Goal: Contribute content

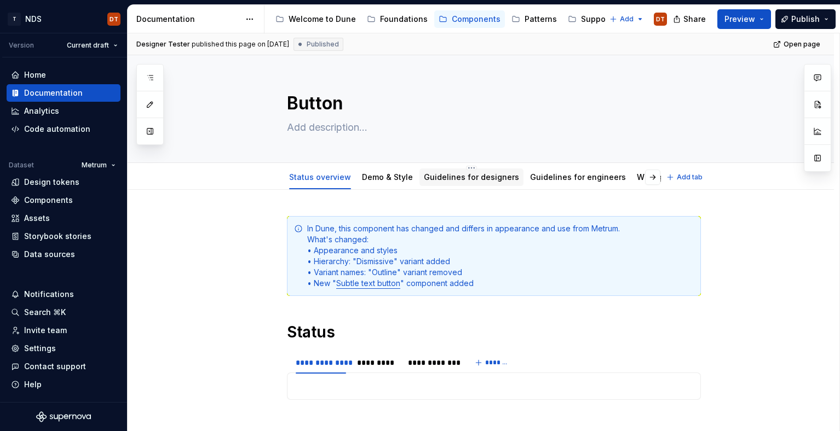
click at [454, 179] on link "Guidelines for designers" at bounding box center [471, 176] width 95 height 9
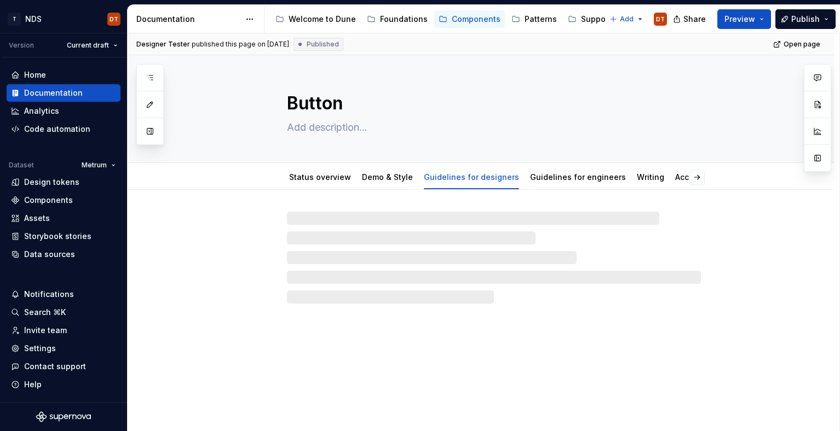
type textarea "*"
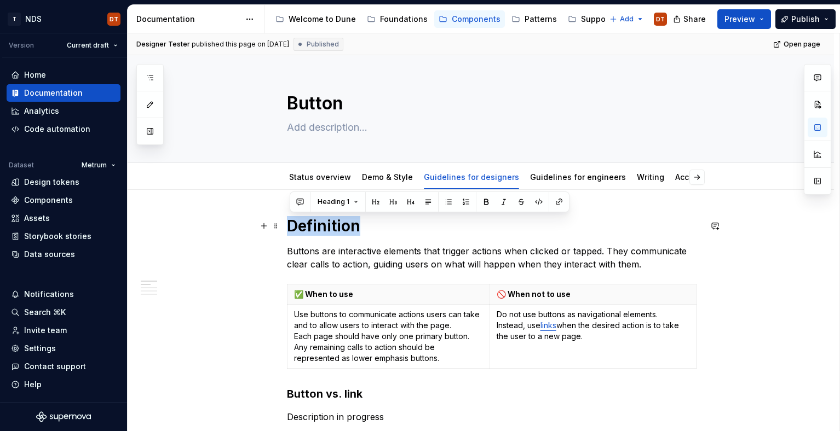
drag, startPoint x: 360, startPoint y: 230, endPoint x: 293, endPoint y: 231, distance: 67.4
click at [293, 231] on h1 "Definition" at bounding box center [494, 226] width 414 height 20
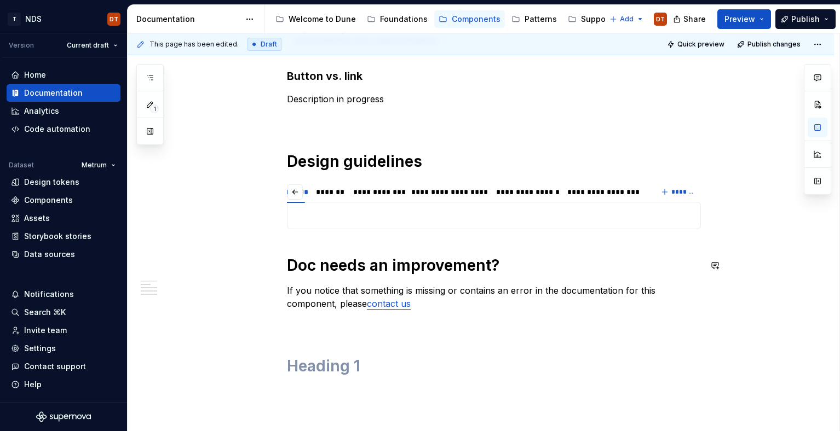
click at [299, 239] on div "**********" at bounding box center [494, 148] width 414 height 500
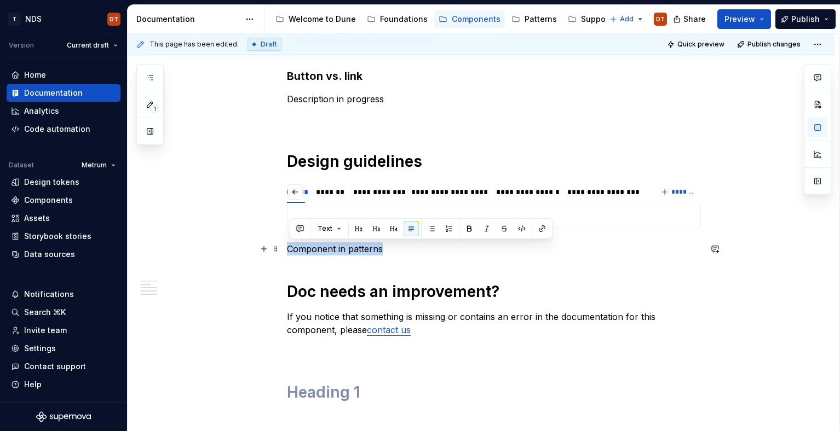
drag, startPoint x: 371, startPoint y: 251, endPoint x: 326, endPoint y: 241, distance: 46.1
click at [287, 254] on div "**********" at bounding box center [494, 167] width 414 height 539
click at [336, 233] on button "Text" at bounding box center [329, 228] width 33 height 15
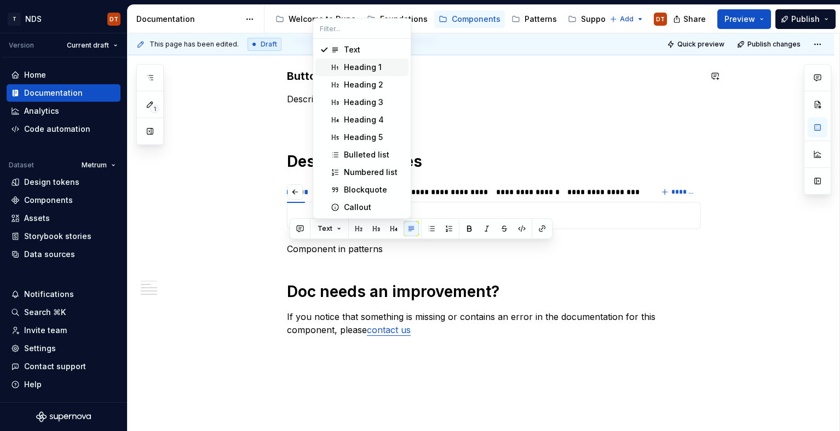
click at [366, 66] on div "Heading 1" at bounding box center [363, 67] width 38 height 11
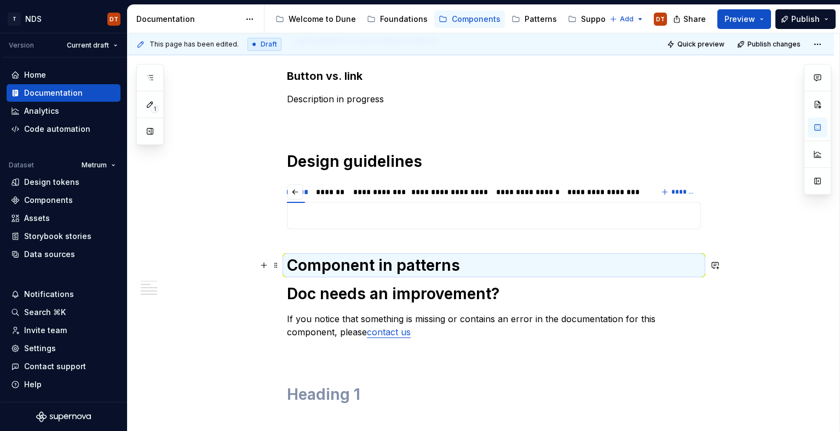
click at [734, 274] on div "**********" at bounding box center [484, 232] width 712 height 399
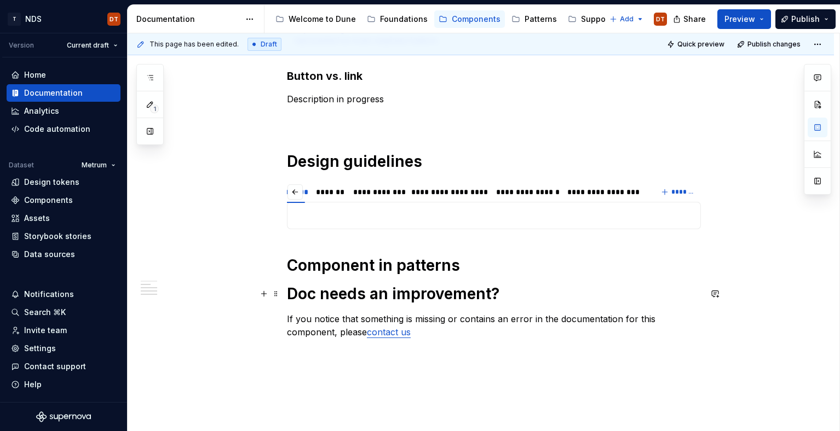
click at [287, 292] on div "**********" at bounding box center [481, 220] width 706 height 697
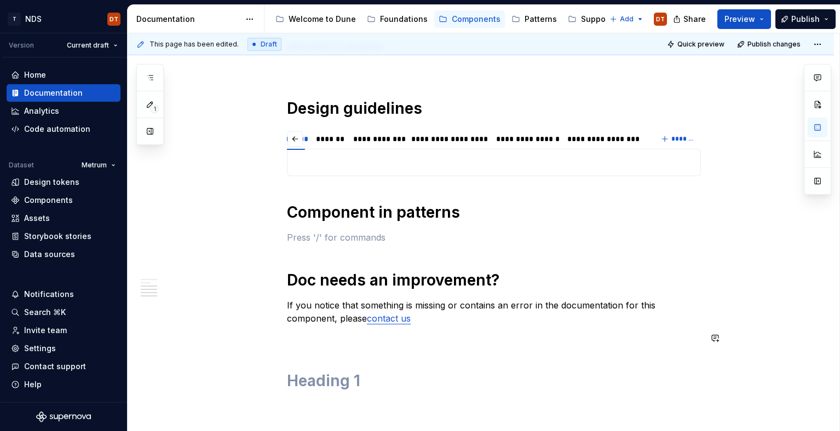
scroll to position [379, 0]
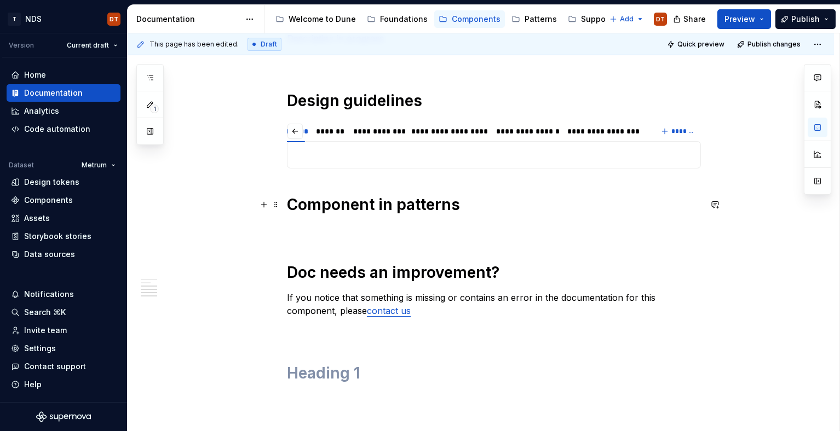
click at [292, 204] on h1 "Component in patterns" at bounding box center [494, 205] width 414 height 20
click at [313, 232] on p at bounding box center [494, 229] width 414 height 13
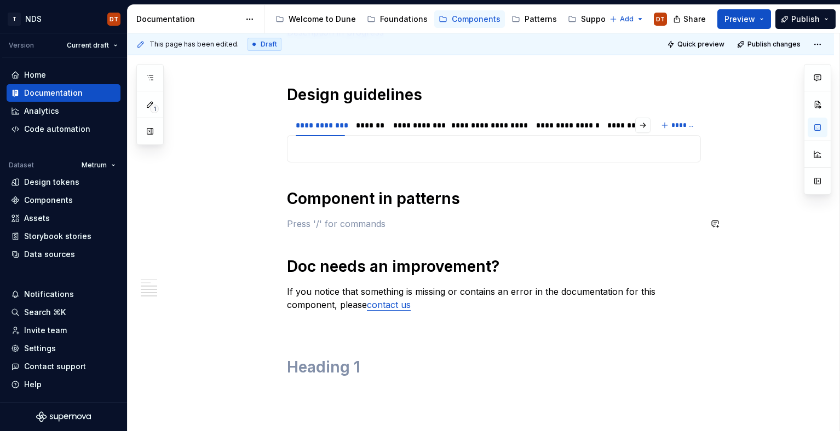
scroll to position [386, 0]
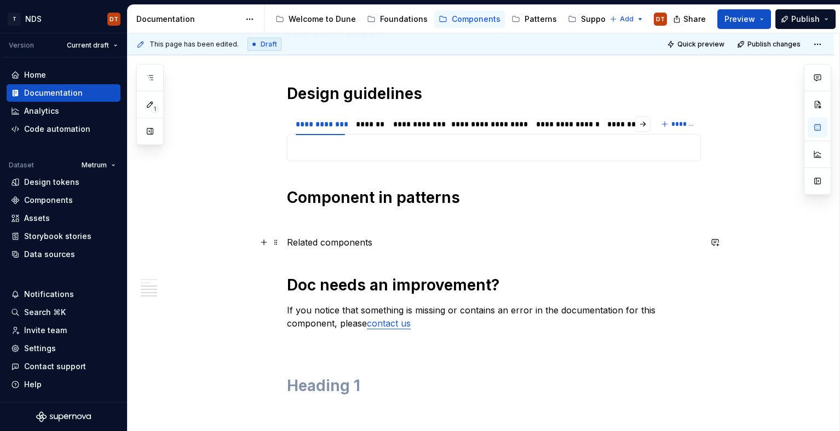
click at [339, 242] on p "Related components" at bounding box center [494, 242] width 414 height 13
click at [356, 243] on p "Related components" at bounding box center [494, 242] width 414 height 13
click at [611, 126] on div "**********" at bounding box center [604, 124] width 75 height 11
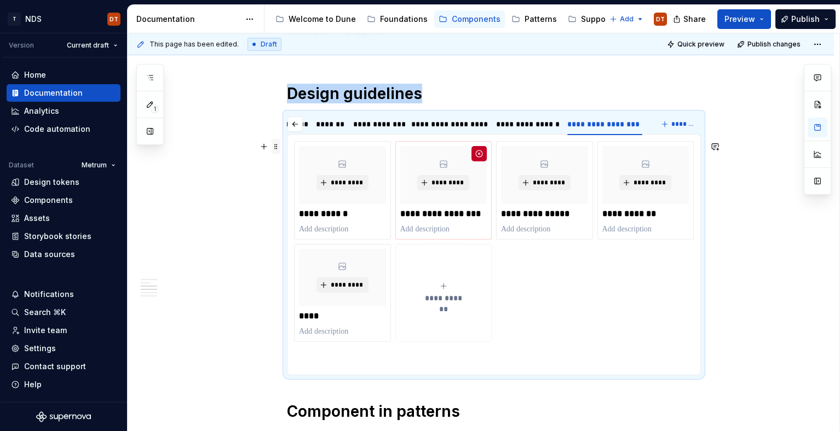
click at [278, 146] on span at bounding box center [276, 146] width 9 height 15
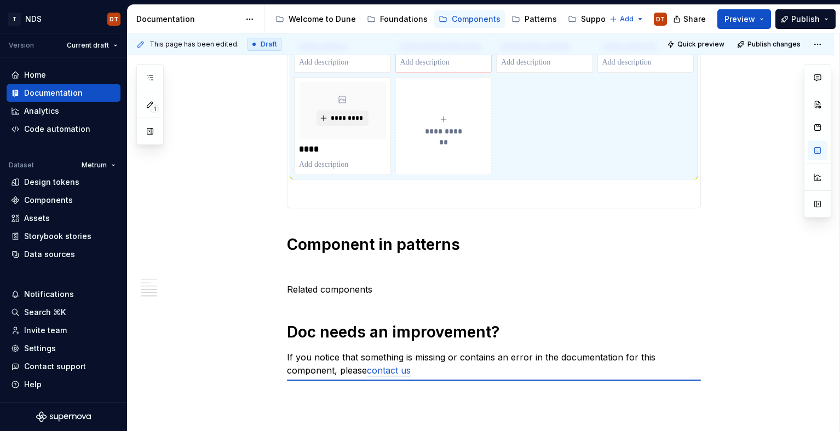
scroll to position [554, 0]
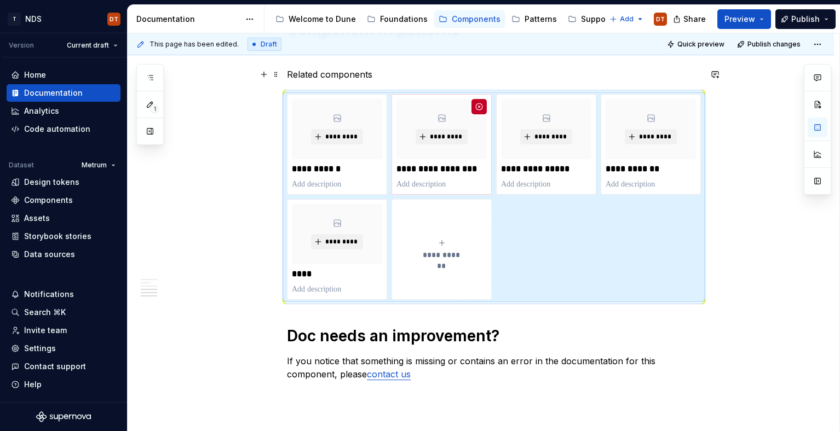
click at [352, 76] on div "**********" at bounding box center [494, 65] width 414 height 807
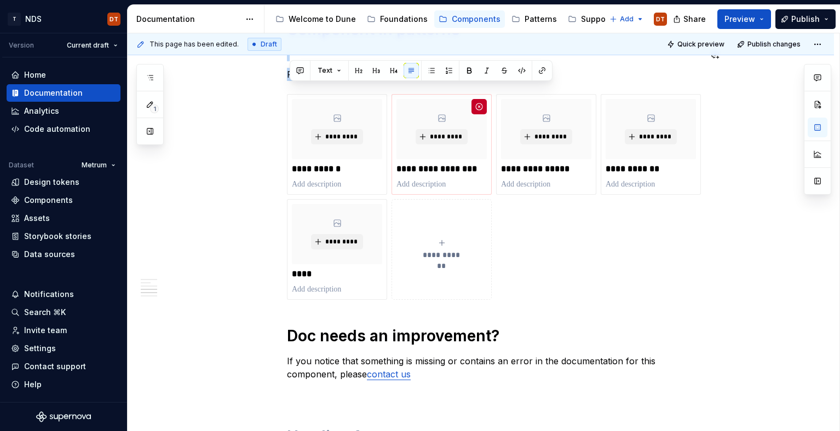
scroll to position [518, 0]
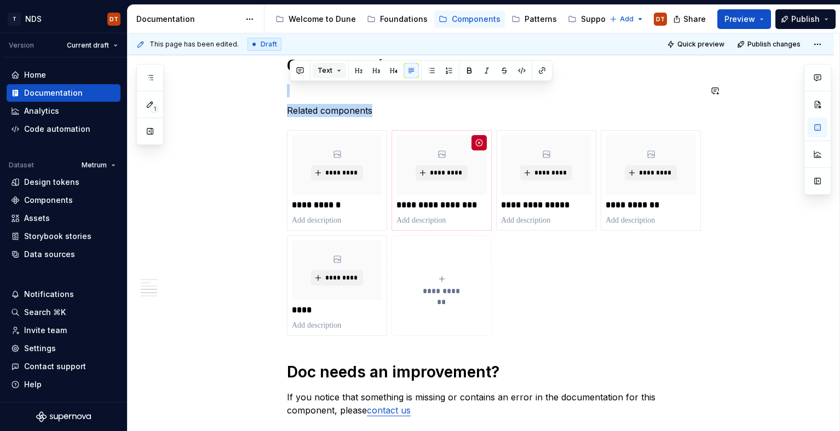
click at [337, 70] on button "Text" at bounding box center [329, 70] width 33 height 15
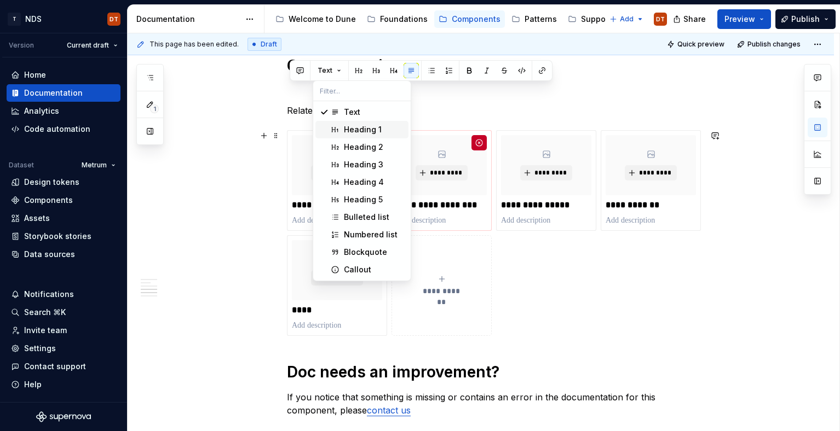
click at [348, 128] on div "Heading 1" at bounding box center [363, 129] width 38 height 11
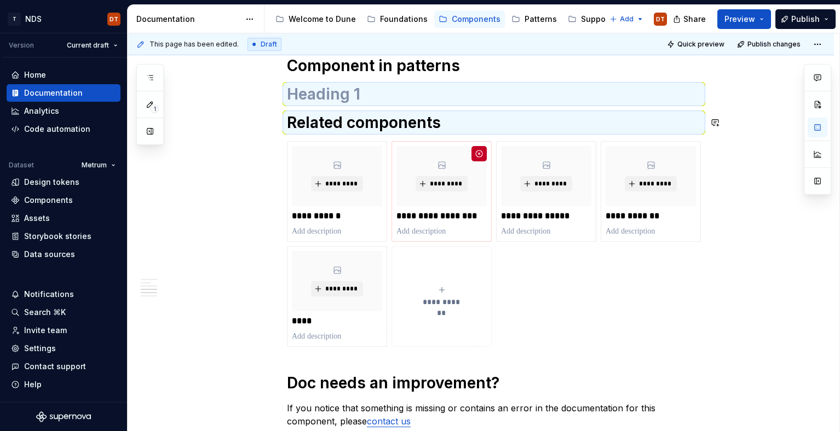
drag, startPoint x: 321, startPoint y: 109, endPoint x: 296, endPoint y: 120, distance: 28.2
click at [321, 109] on div "**********" at bounding box center [494, 107] width 414 height 818
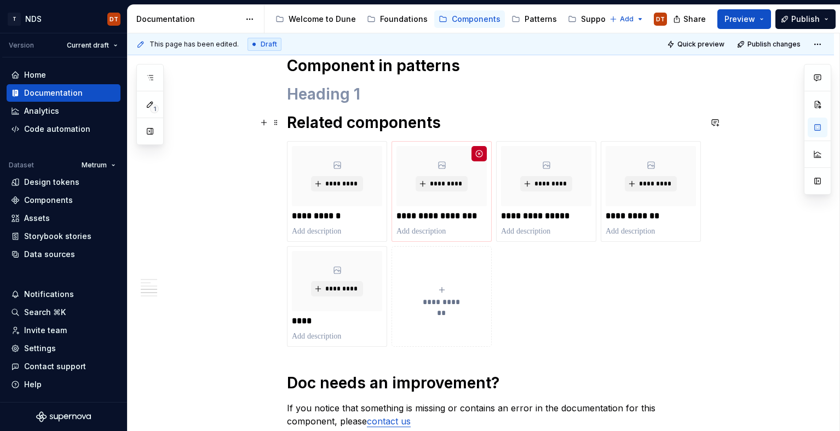
click at [291, 122] on h1 "Related components" at bounding box center [494, 123] width 414 height 20
click at [363, 96] on h1 at bounding box center [494, 94] width 414 height 20
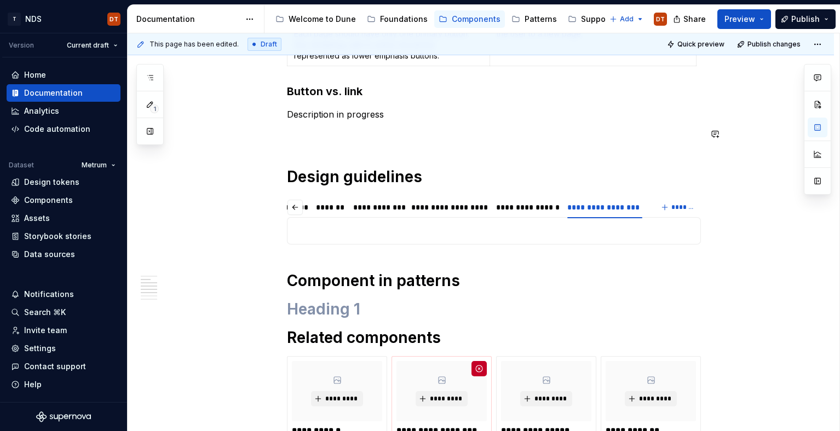
scroll to position [301, 0]
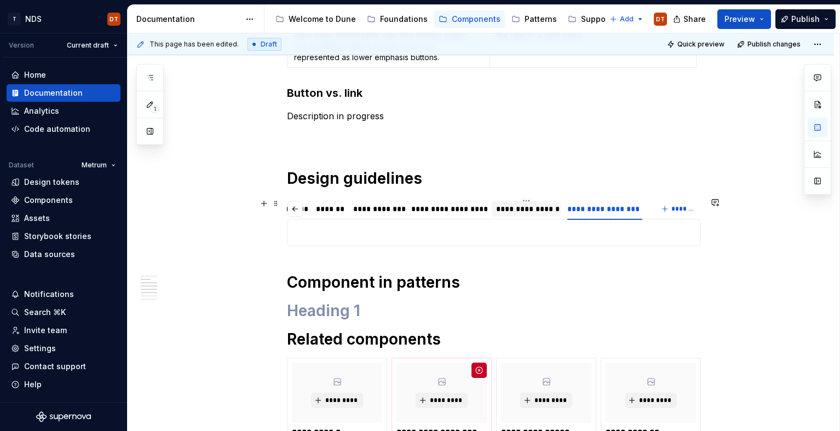
click at [532, 210] on div "**********" at bounding box center [526, 209] width 60 height 11
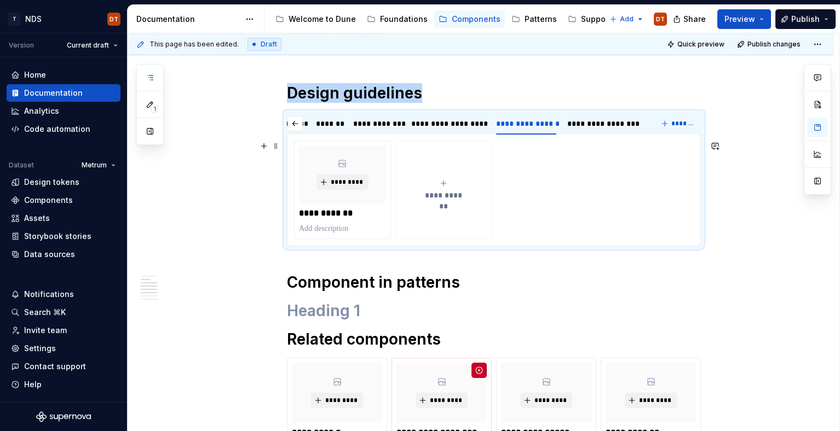
scroll to position [391, 0]
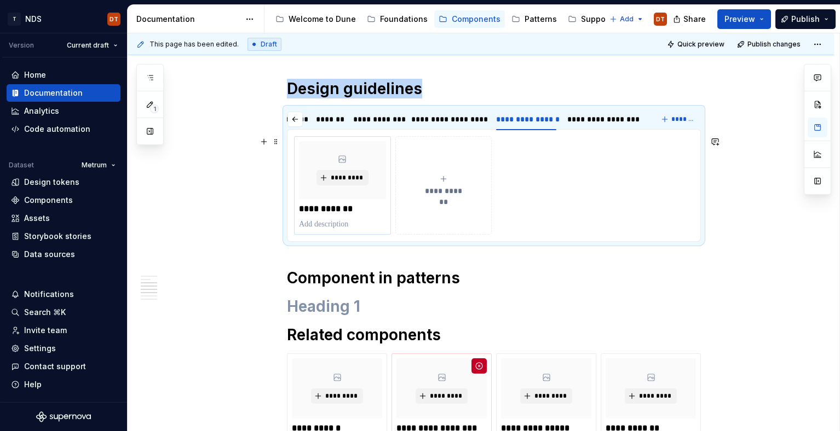
drag, startPoint x: 279, startPoint y: 143, endPoint x: 297, endPoint y: 146, distance: 17.7
click at [279, 143] on span at bounding box center [276, 141] width 9 height 15
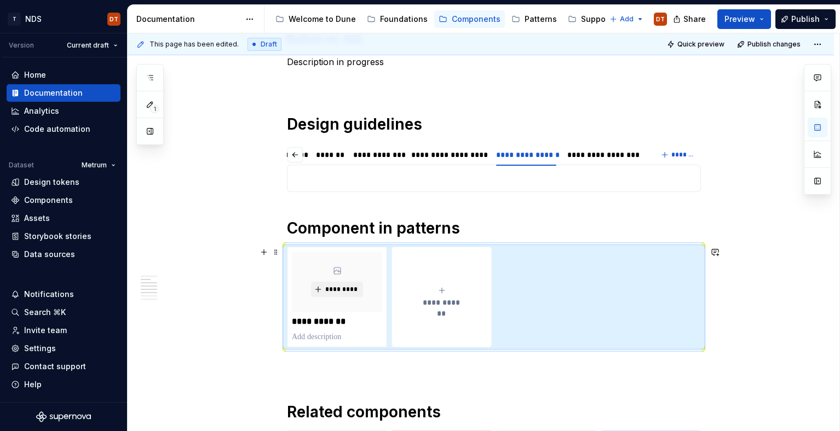
scroll to position [353, 0]
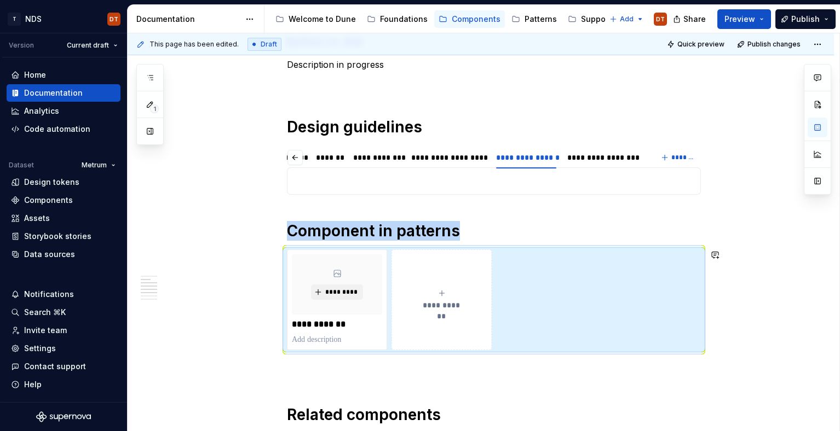
click at [326, 376] on div "**********" at bounding box center [494, 336] width 414 height 945
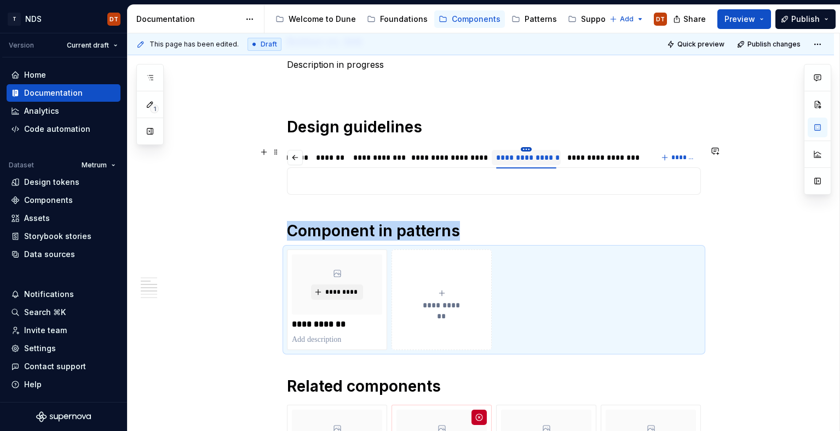
click at [529, 149] on html "T NDS DT Version Current draft Home Documentation Analytics Code automation Dat…" at bounding box center [420, 215] width 840 height 431
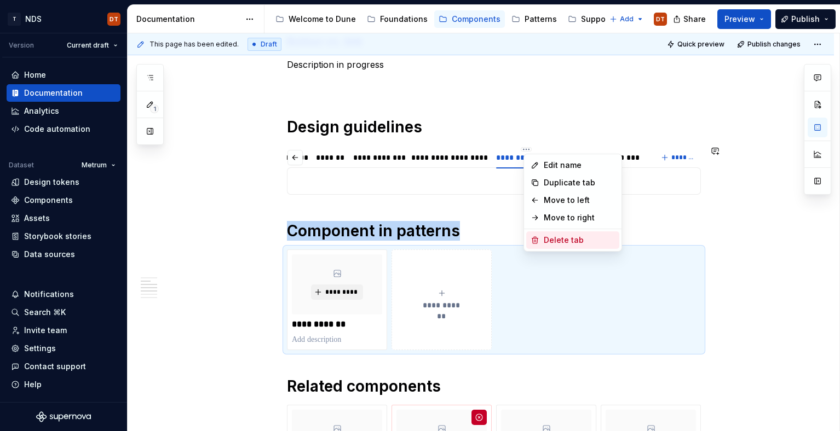
click at [554, 241] on div "Delete tab" at bounding box center [579, 240] width 71 height 11
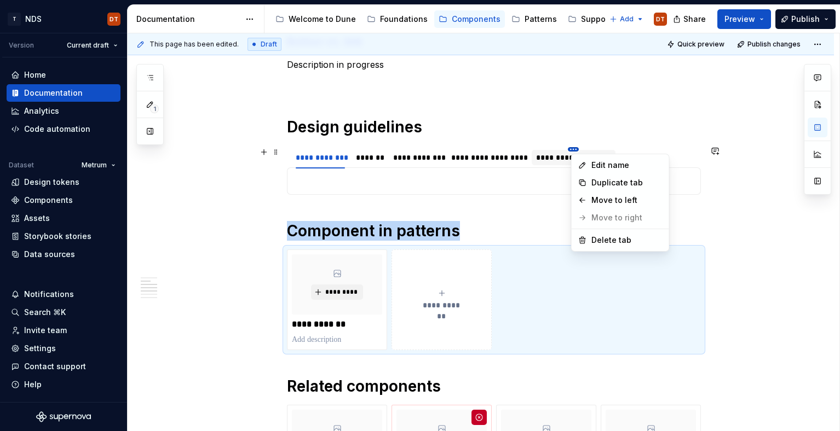
click at [574, 149] on html "T NDS DT Version Current draft Home Documentation Analytics Code automation Dat…" at bounding box center [420, 215] width 840 height 431
click at [621, 244] on div "Delete tab" at bounding box center [626, 240] width 71 height 11
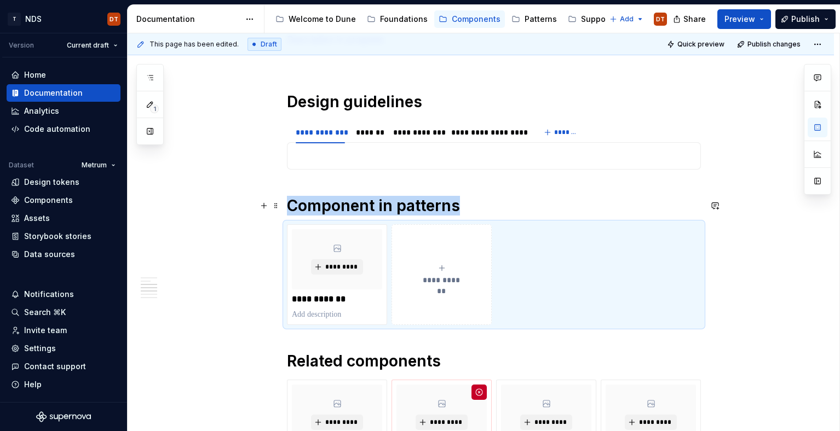
scroll to position [376, 0]
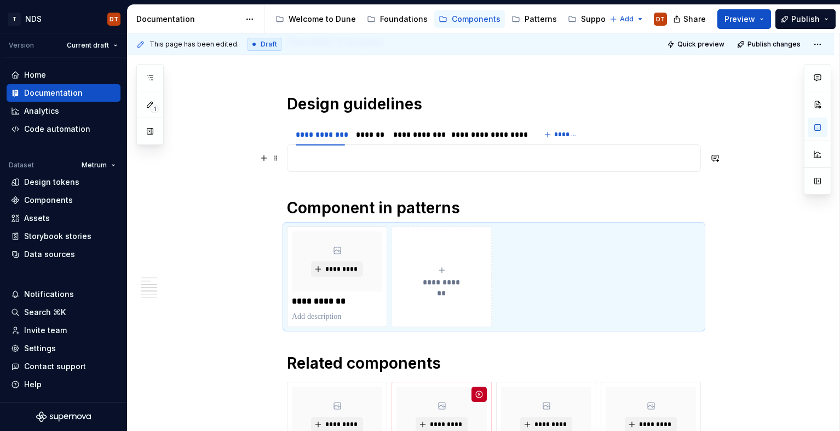
click at [327, 153] on p at bounding box center [494, 158] width 400 height 13
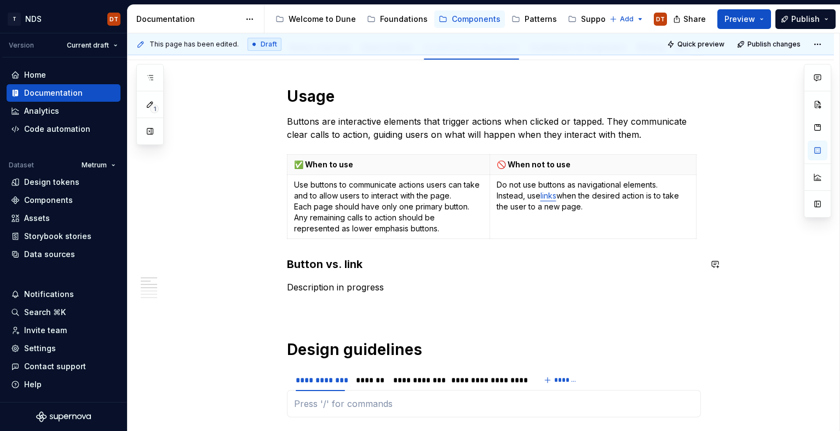
scroll to position [147, 0]
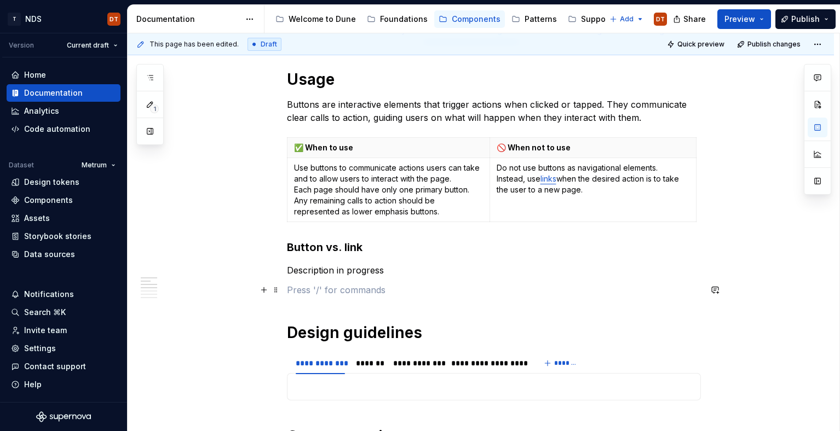
click at [333, 294] on p at bounding box center [494, 290] width 414 height 13
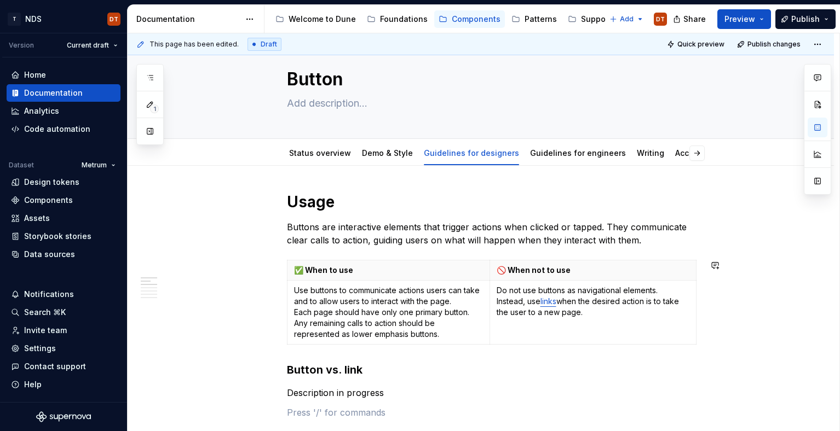
scroll to position [0, 0]
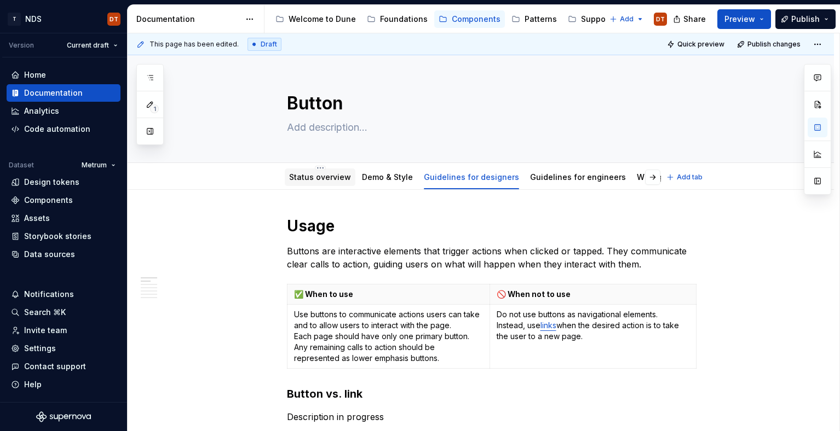
click at [323, 179] on link "Status overview" at bounding box center [320, 176] width 62 height 9
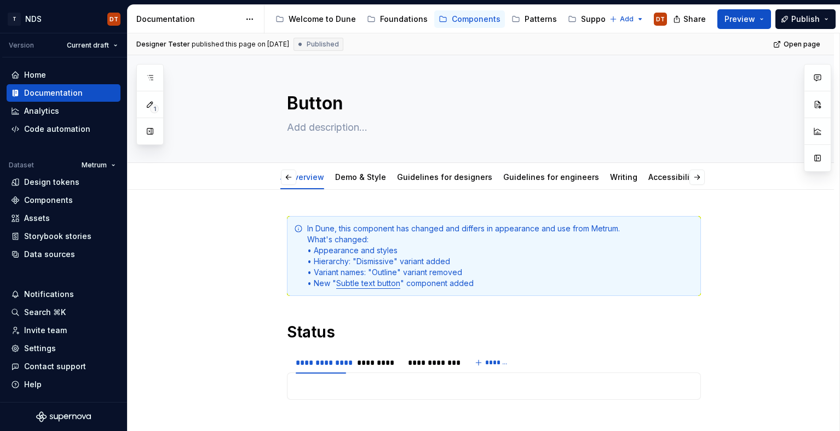
scroll to position [0, 7]
click at [798, 20] on span "Publish" at bounding box center [805, 19] width 28 height 11
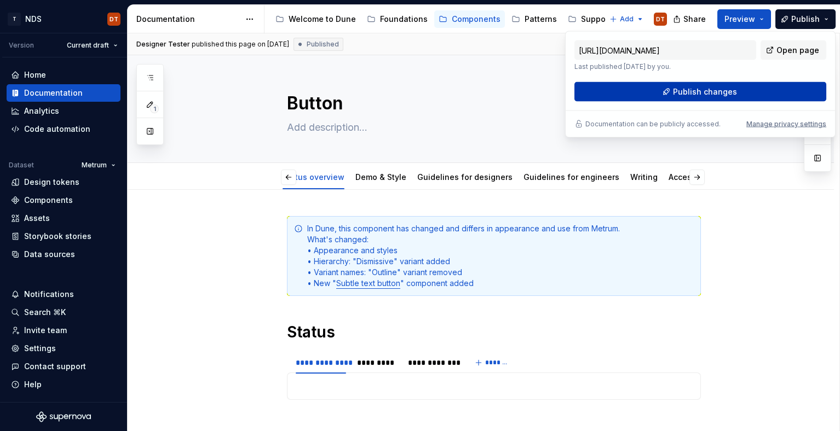
click at [692, 93] on span "Publish changes" at bounding box center [705, 92] width 64 height 11
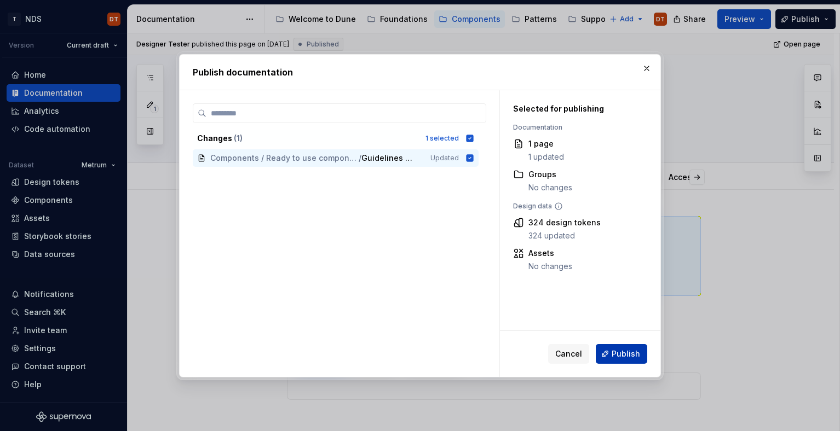
click at [622, 359] on span "Publish" at bounding box center [626, 354] width 28 height 11
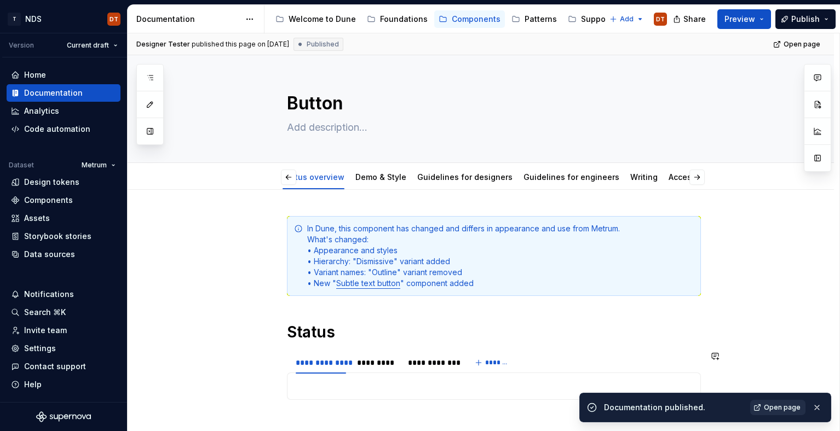
click at [782, 408] on span "Open page" at bounding box center [782, 408] width 37 height 9
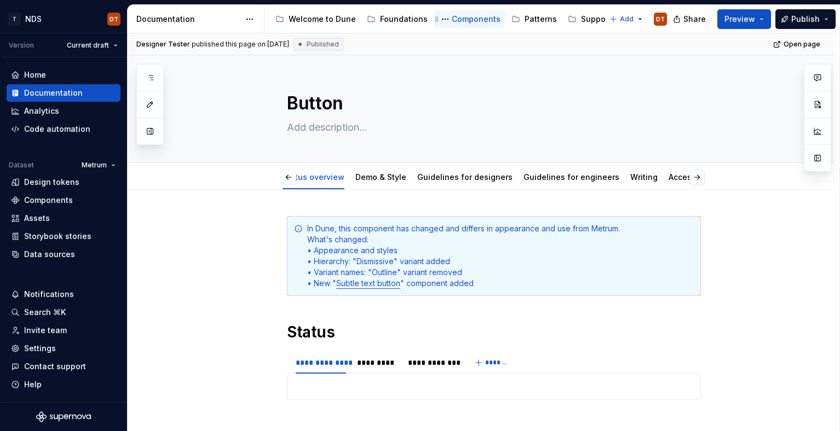
click at [464, 17] on div "Components" at bounding box center [476, 19] width 49 height 11
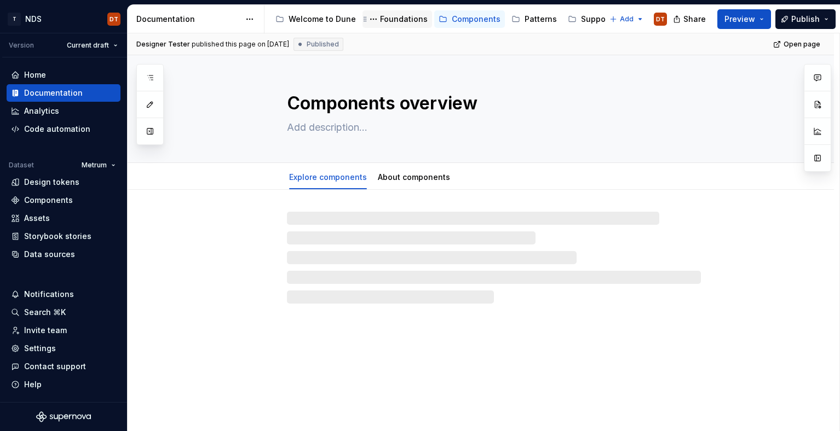
click at [380, 20] on div "Foundations" at bounding box center [404, 19] width 48 height 11
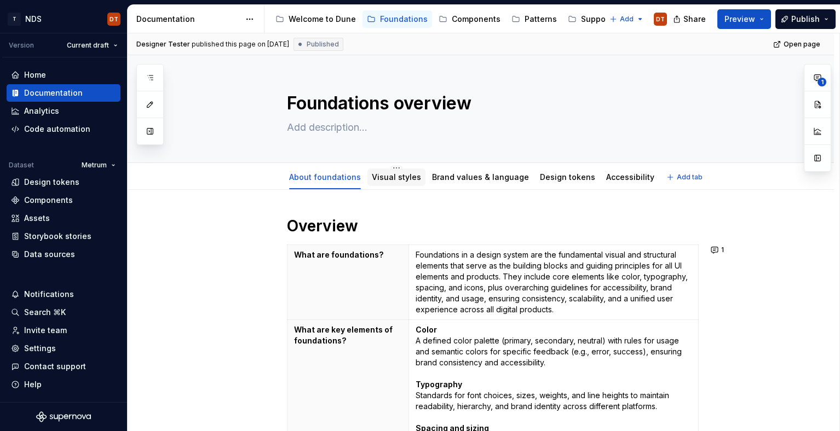
click at [386, 180] on link "Visual styles" at bounding box center [396, 176] width 49 height 9
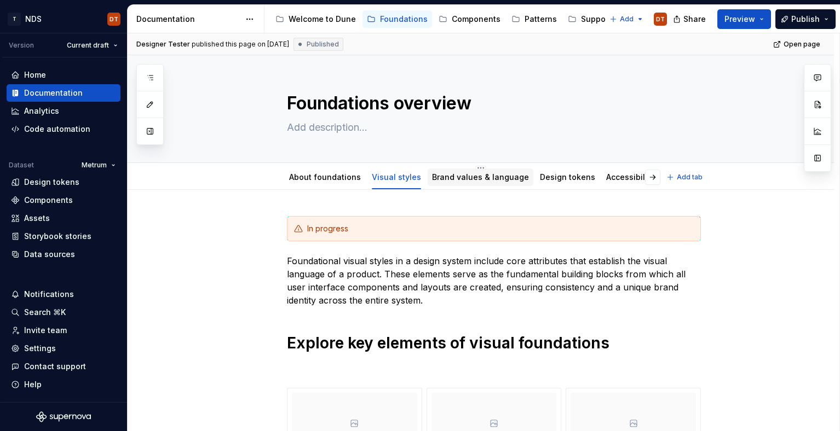
click at [456, 185] on div "Brand values & language" at bounding box center [481, 178] width 106 height 18
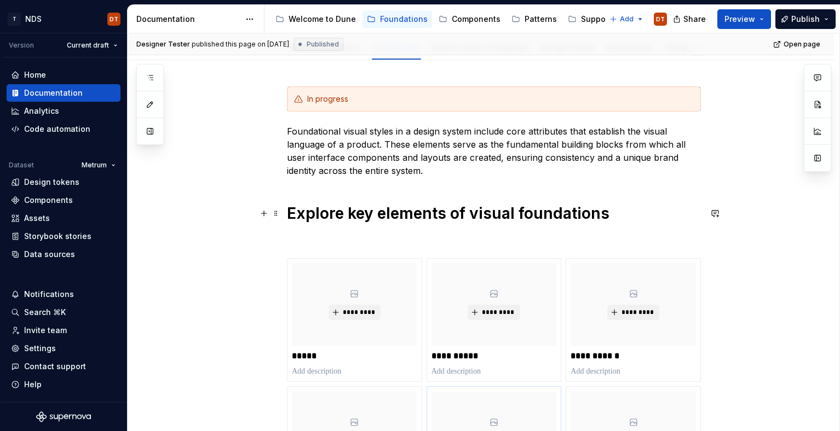
scroll to position [134, 0]
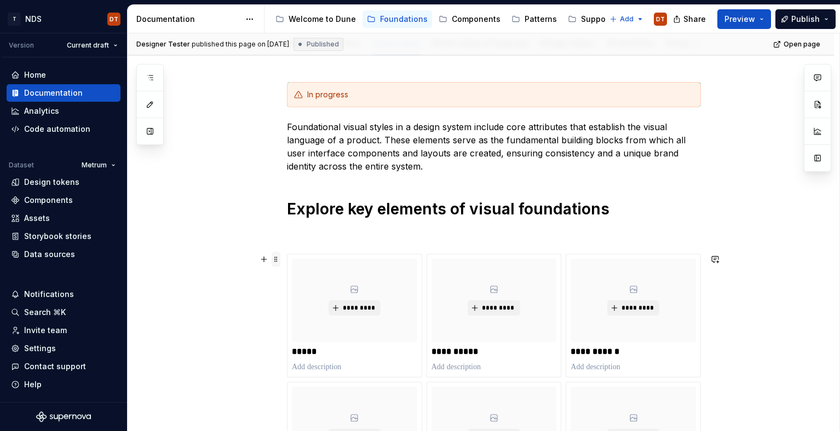
click at [279, 261] on span at bounding box center [276, 259] width 9 height 15
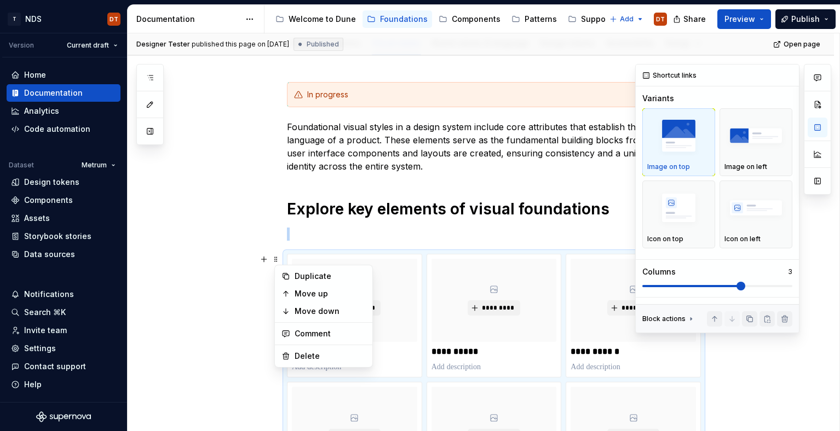
click at [789, 285] on span at bounding box center [717, 286] width 150 height 2
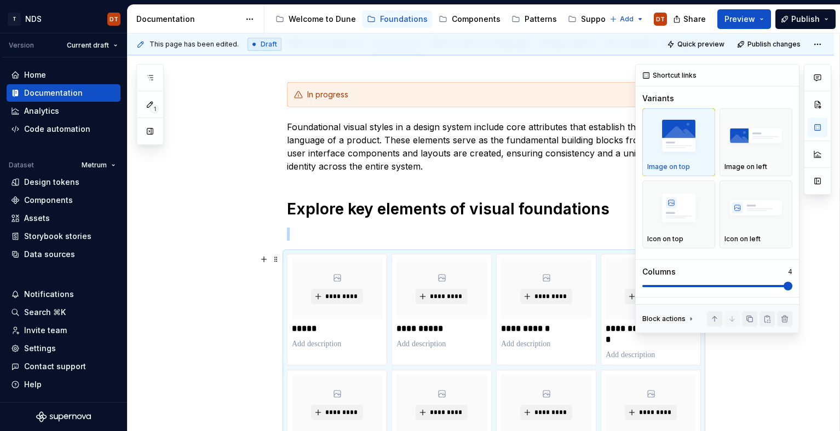
scroll to position [289, 0]
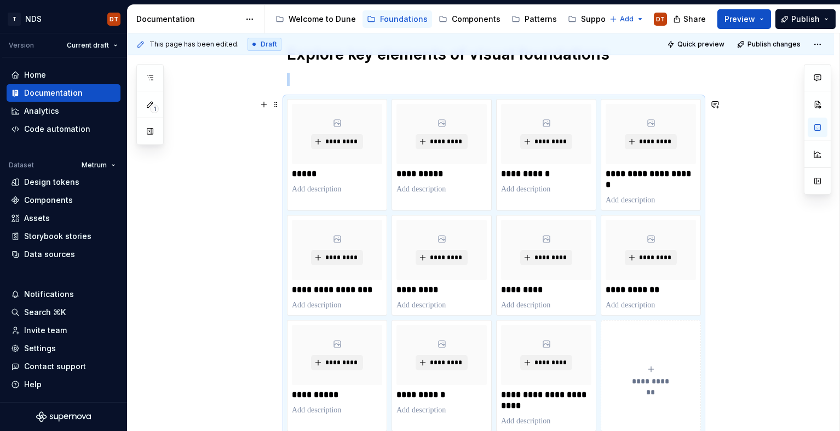
click at [781, 347] on div "**********" at bounding box center [481, 238] width 706 height 674
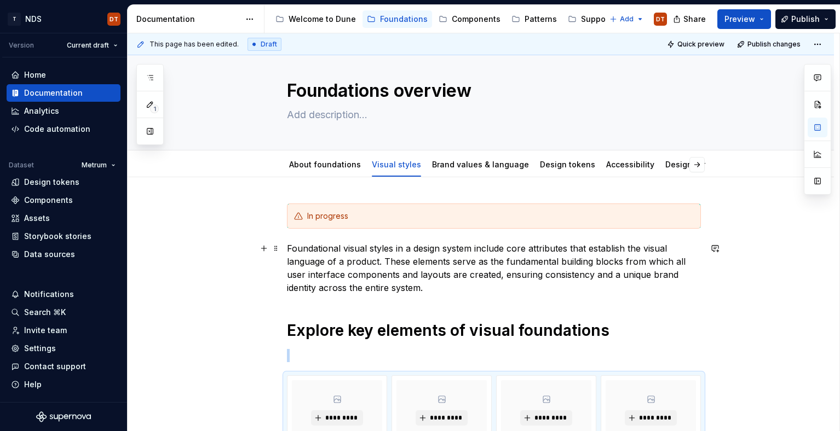
scroll to position [0, 0]
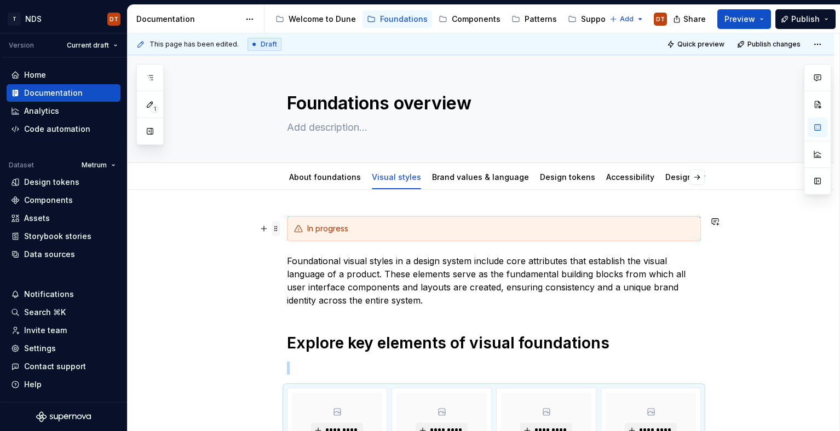
click at [277, 227] on span at bounding box center [276, 228] width 9 height 15
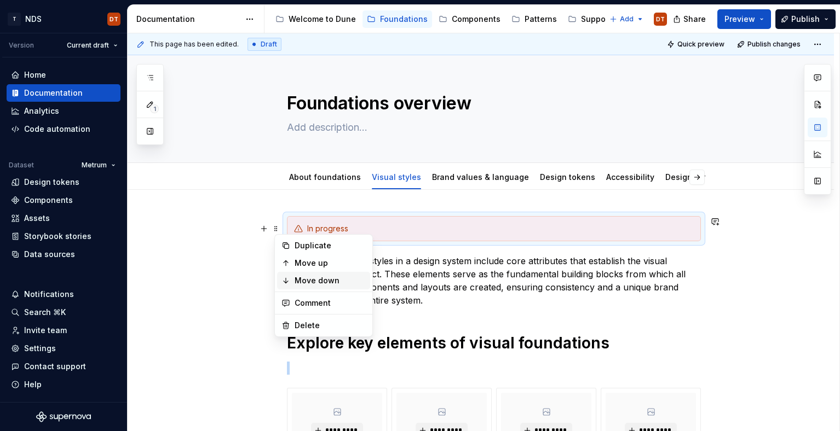
click at [316, 285] on div "Move down" at bounding box center [330, 280] width 71 height 11
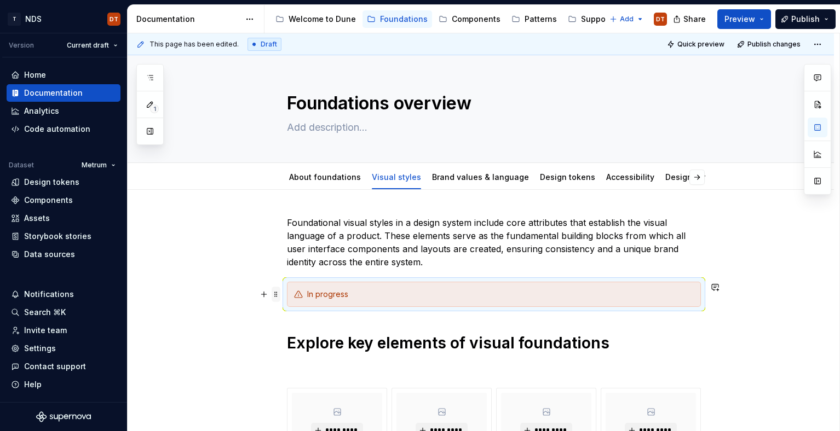
click at [278, 295] on span at bounding box center [276, 294] width 9 height 15
click at [315, 353] on div "Move down" at bounding box center [323, 347] width 93 height 18
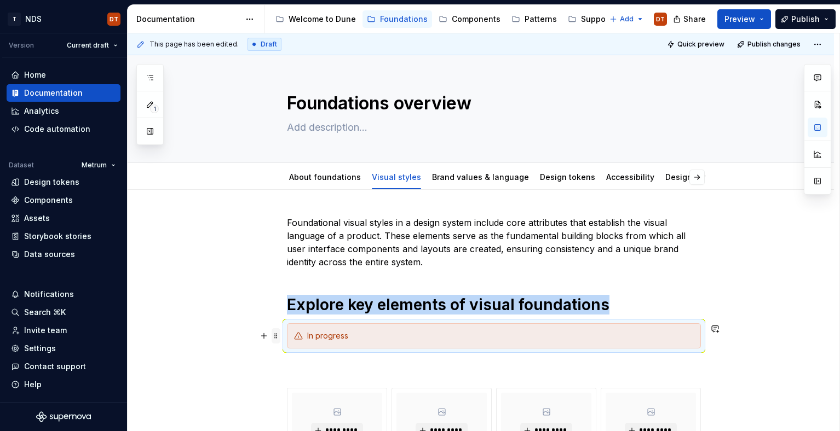
click at [277, 339] on span at bounding box center [276, 336] width 9 height 15
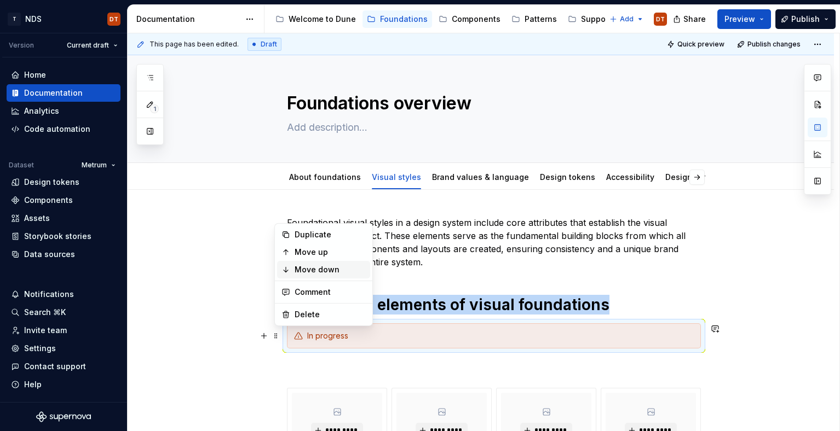
click at [345, 273] on div "Move down" at bounding box center [330, 269] width 71 height 11
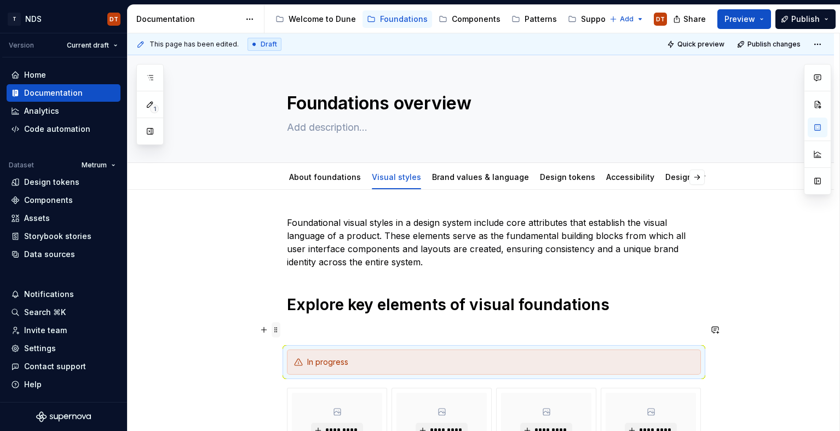
click at [278, 335] on span at bounding box center [276, 330] width 9 height 15
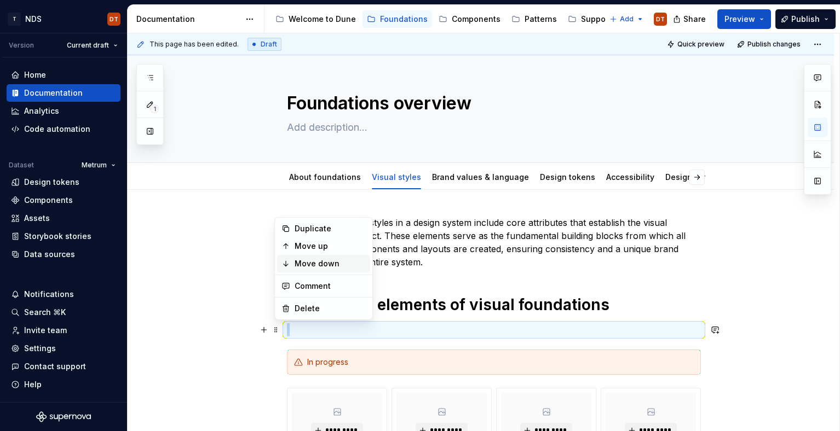
click at [335, 267] on div "Move down" at bounding box center [330, 263] width 71 height 11
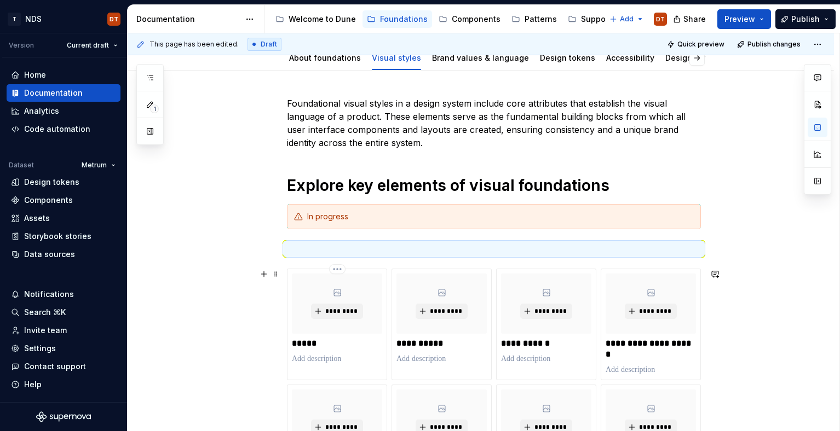
scroll to position [268, 0]
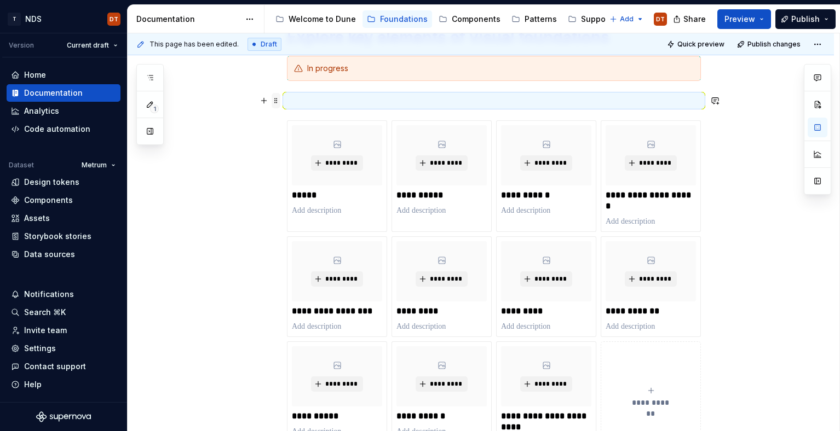
click at [279, 103] on span at bounding box center [276, 100] width 9 height 15
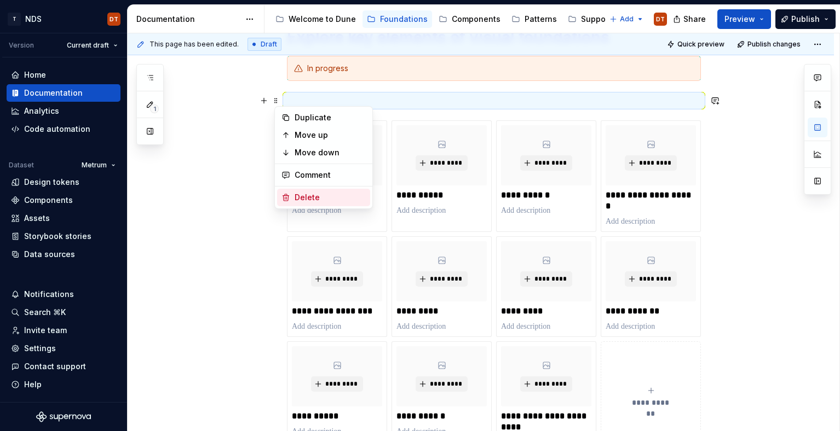
click at [300, 196] on div "Delete" at bounding box center [330, 197] width 71 height 11
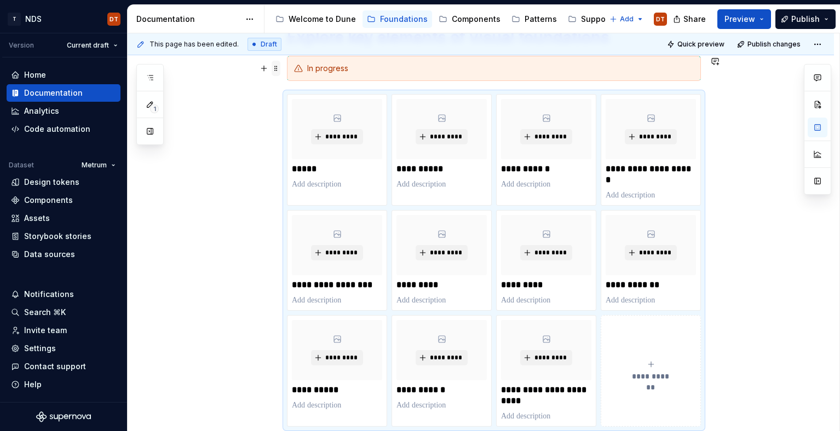
click at [280, 67] on span at bounding box center [276, 68] width 9 height 15
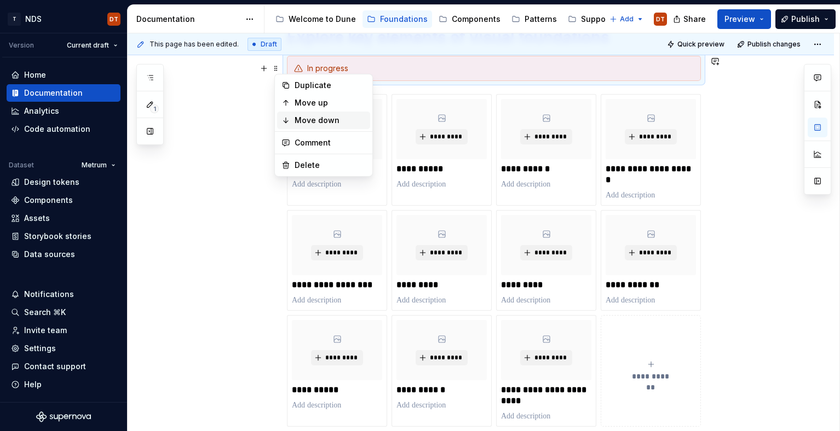
click at [312, 117] on div "Move down" at bounding box center [330, 120] width 71 height 11
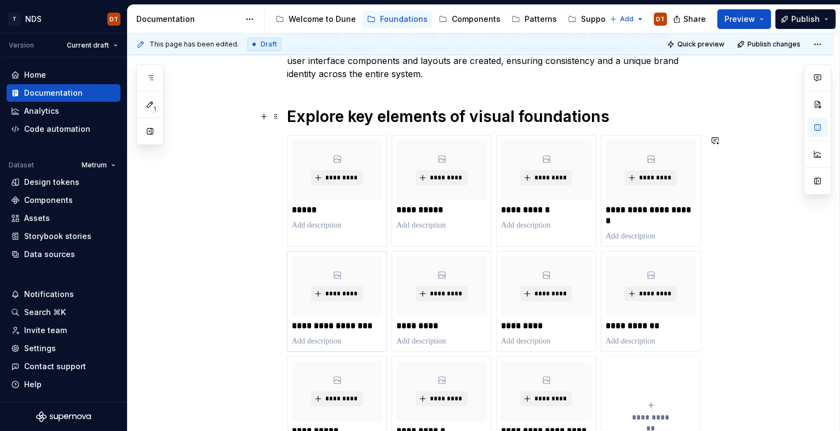
scroll to position [0, 0]
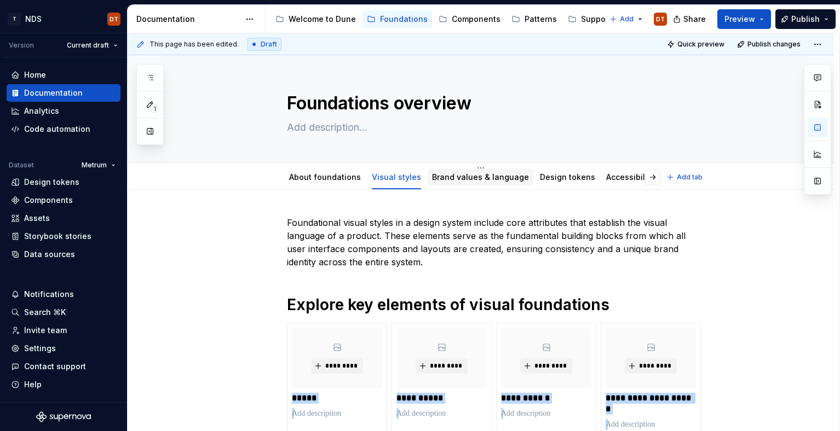
click at [474, 177] on link "Brand values & language" at bounding box center [480, 176] width 97 height 9
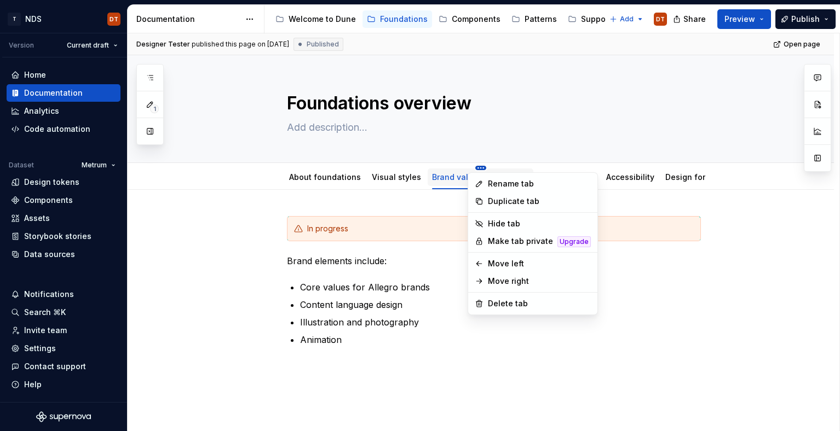
click at [473, 169] on html "T NDS DT Version Current draft Home Documentation Analytics Code automation Dat…" at bounding box center [420, 215] width 840 height 431
click at [471, 169] on html "T NDS DT Version Current draft Home Documentation Analytics Code automation Dat…" at bounding box center [420, 215] width 840 height 431
click at [473, 167] on html "T NDS DT Version Current draft Home Documentation Analytics Code automation Dat…" at bounding box center [420, 215] width 840 height 431
type textarea "*"
click at [486, 183] on div "Rename tab" at bounding box center [532, 184] width 125 height 18
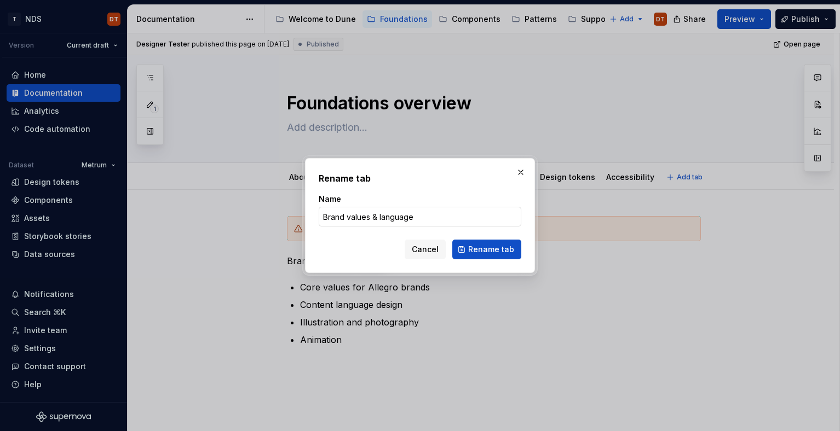
click at [379, 216] on input "Brand values & language" at bounding box center [420, 217] width 203 height 20
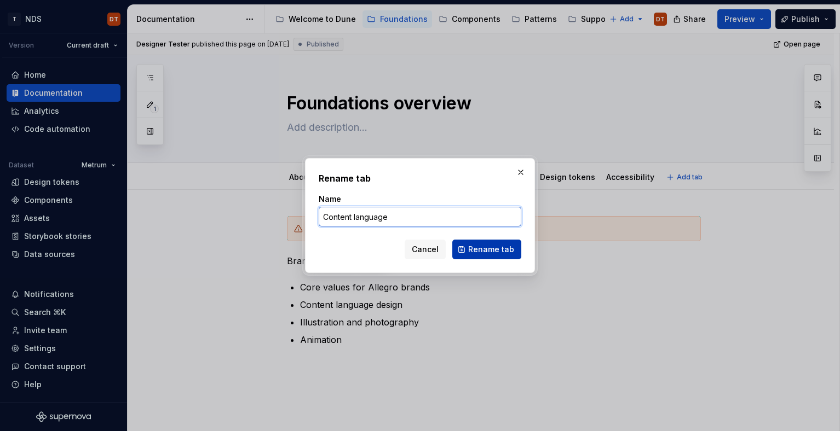
type input "Content language"
click at [489, 253] on span "Rename tab" at bounding box center [491, 249] width 46 height 11
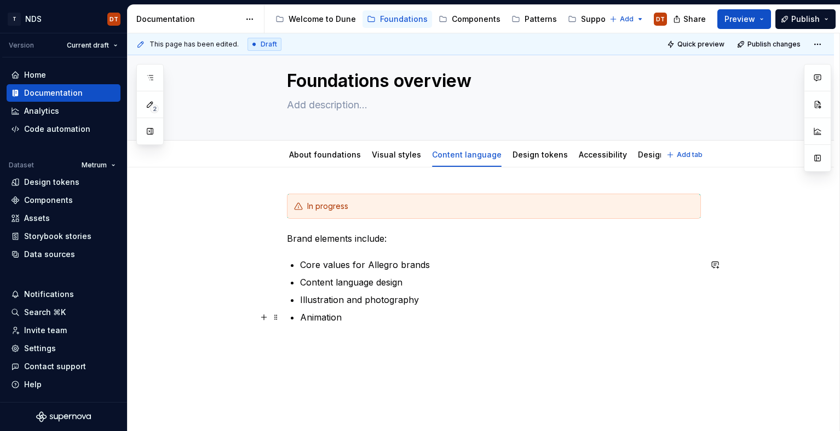
scroll to position [34, 0]
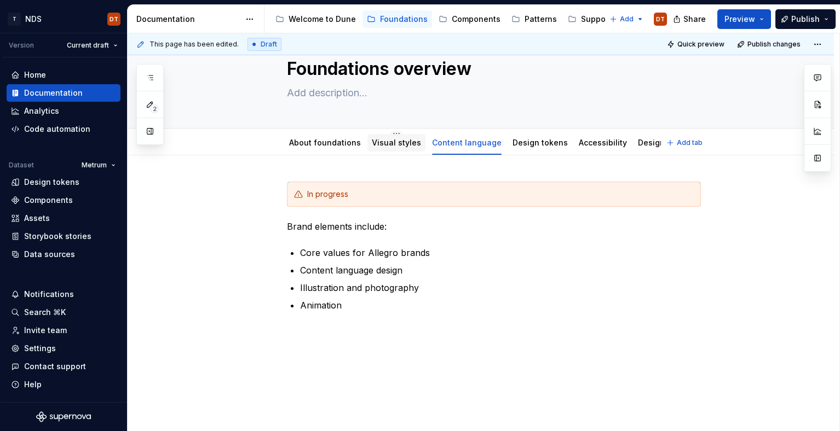
click at [392, 148] on div "Visual styles" at bounding box center [396, 142] width 49 height 11
click at [385, 143] on link "Visual styles" at bounding box center [396, 142] width 49 height 9
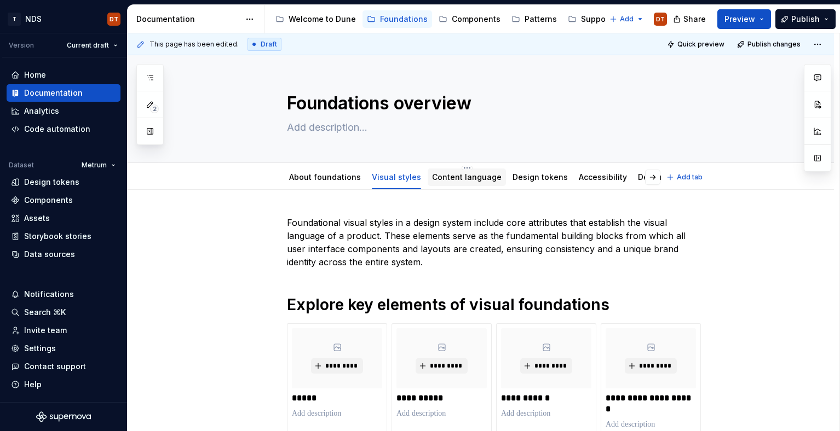
click at [450, 180] on link "Content language" at bounding box center [467, 176] width 70 height 9
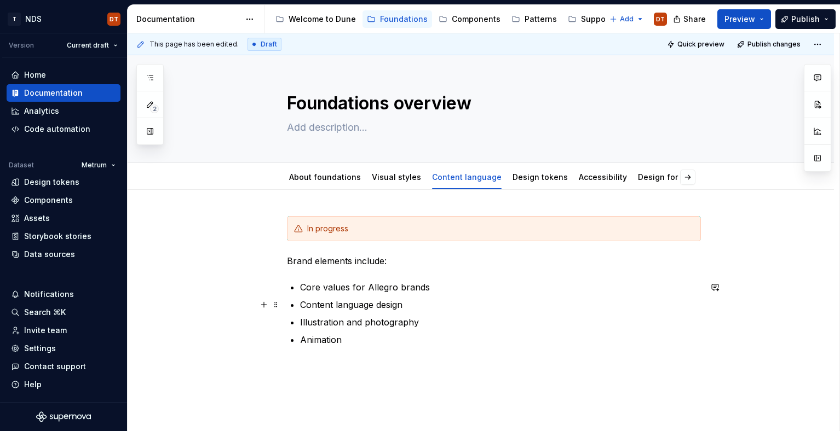
type textarea "*"
click at [303, 204] on div "In progress Brand elements include: Core values for Allegro brands Content lang…" at bounding box center [481, 352] width 706 height 325
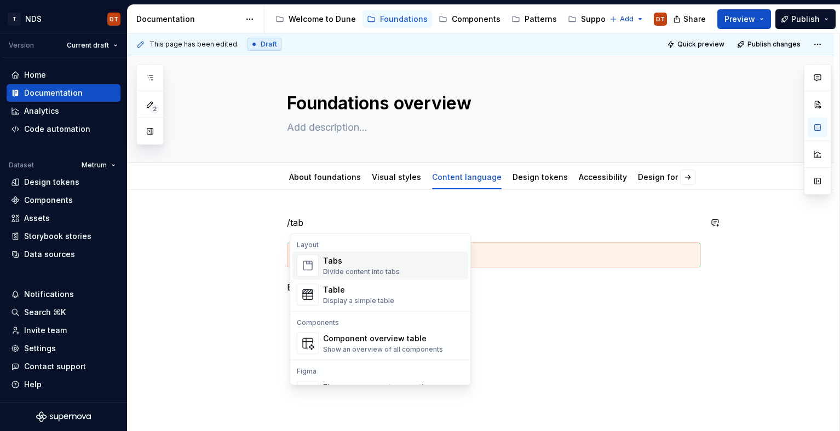
click at [320, 223] on p "/tab" at bounding box center [494, 222] width 414 height 13
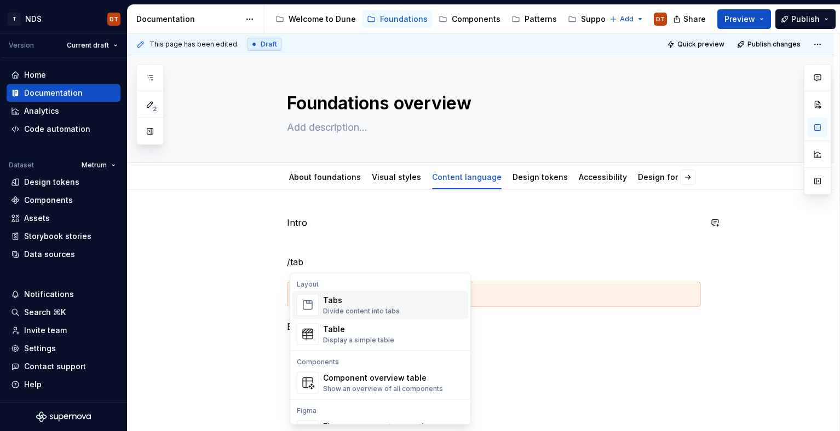
click at [334, 302] on div "Tabs" at bounding box center [361, 300] width 77 height 11
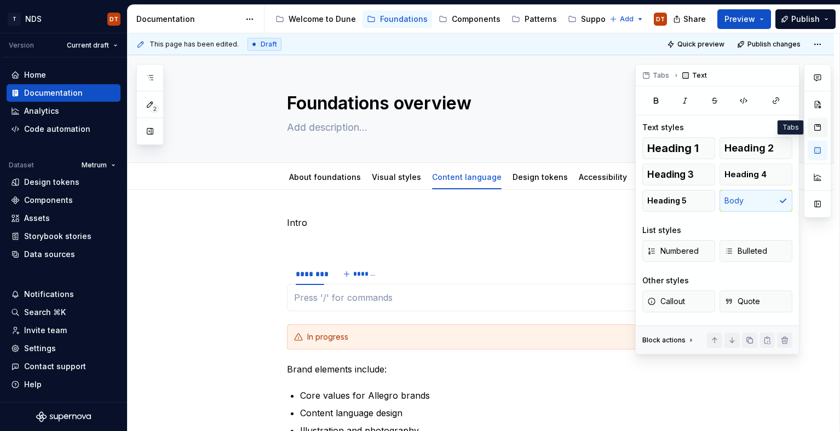
click at [819, 125] on button "button" at bounding box center [818, 128] width 20 height 20
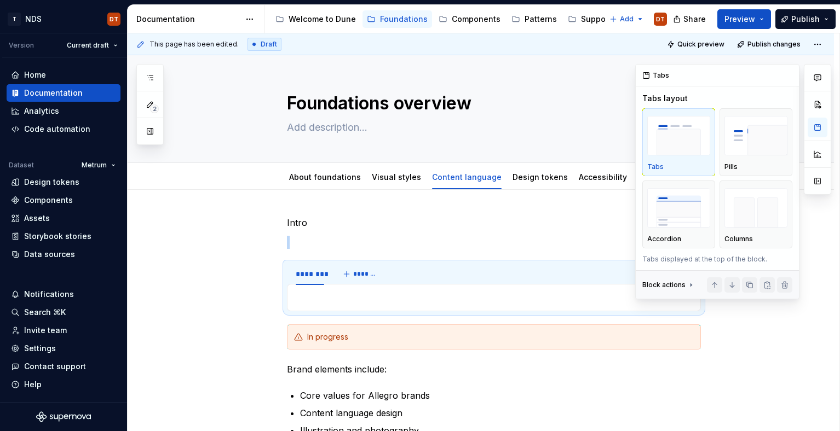
click at [688, 145] on img "button" at bounding box center [678, 136] width 63 height 40
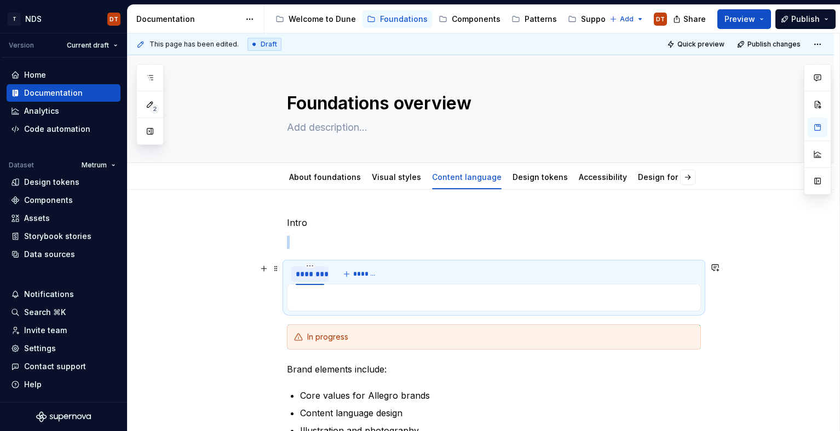
click at [312, 269] on div "********" at bounding box center [310, 274] width 28 height 11
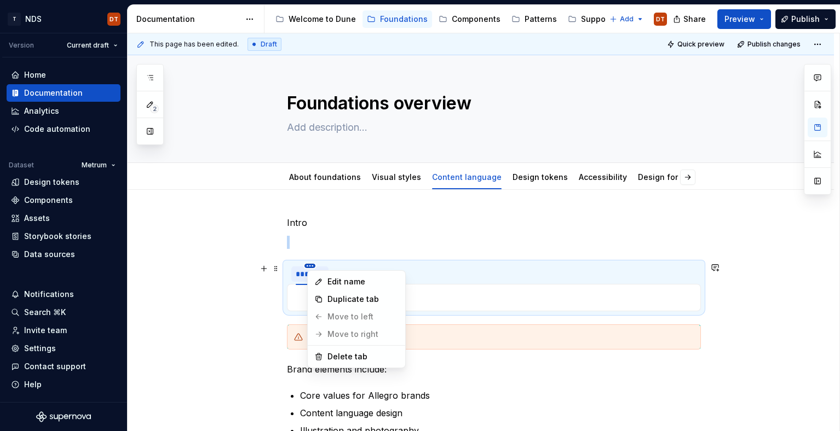
click at [313, 265] on html "T NDS DT Version Current draft Home Documentation Analytics Code automation Dat…" at bounding box center [420, 215] width 840 height 431
click at [335, 283] on div "Edit name" at bounding box center [362, 282] width 71 height 11
type textarea "*"
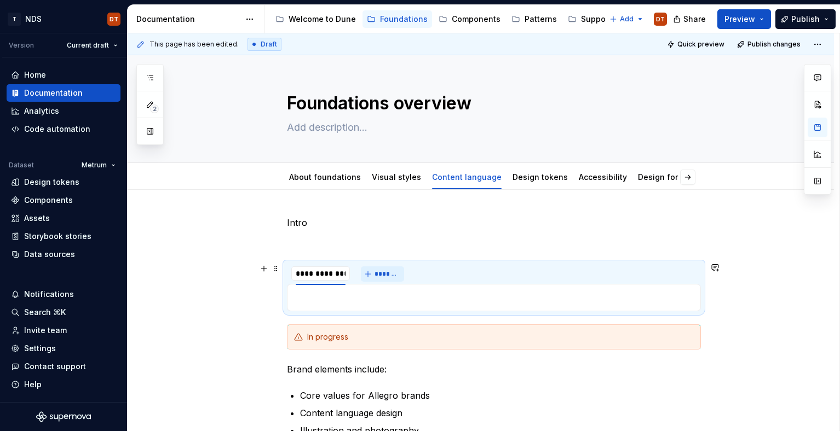
type input "**********"
click at [376, 277] on button "*******" at bounding box center [382, 274] width 43 height 15
click at [370, 275] on button "*******" at bounding box center [382, 274] width 43 height 15
click at [373, 274] on button "*******" at bounding box center [382, 274] width 43 height 15
click at [378, 289] on div at bounding box center [494, 297] width 414 height 27
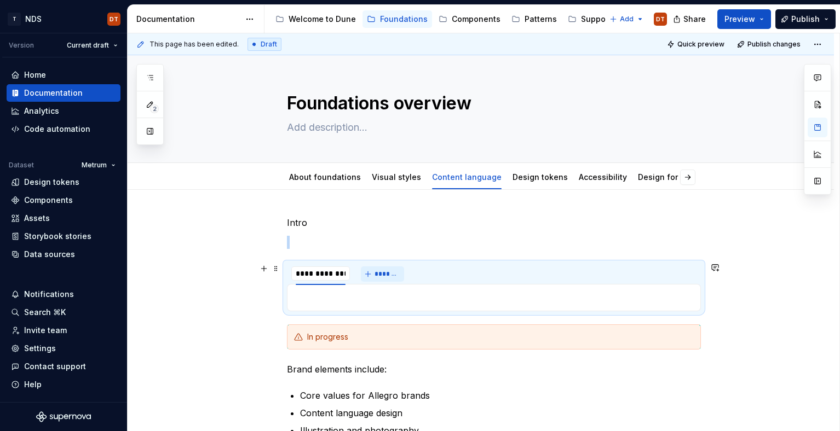
click at [385, 275] on span "*******" at bounding box center [387, 274] width 25 height 9
click at [388, 274] on span "*******" at bounding box center [387, 274] width 25 height 9
click at [296, 242] on p at bounding box center [494, 242] width 414 height 13
type textarea "*"
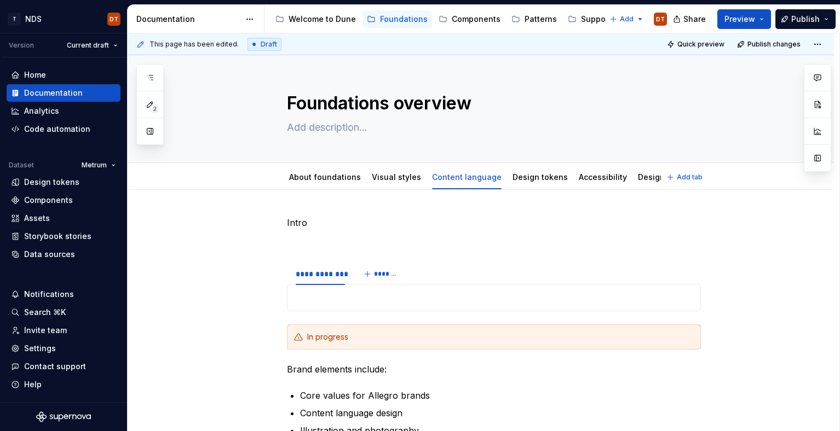
type textarea "*"
click at [370, 275] on button "*******" at bounding box center [381, 274] width 43 height 15
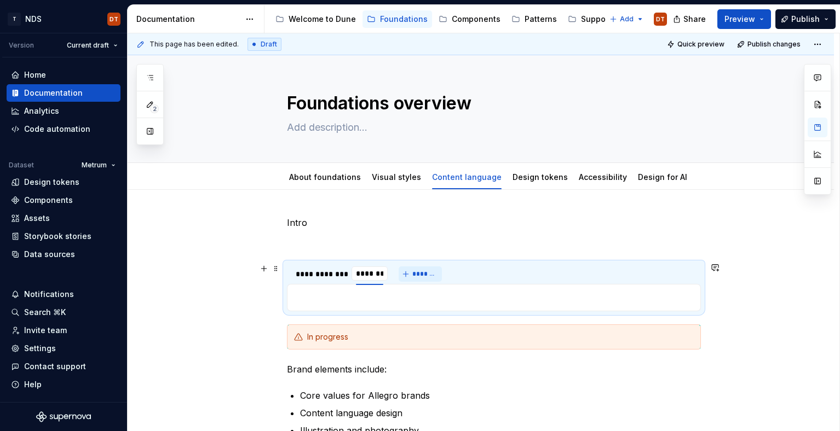
type input "********"
click at [419, 275] on button "*******" at bounding box center [429, 274] width 43 height 15
type input "**********"
click at [484, 277] on span "*******" at bounding box center [484, 274] width 25 height 9
type input "******"
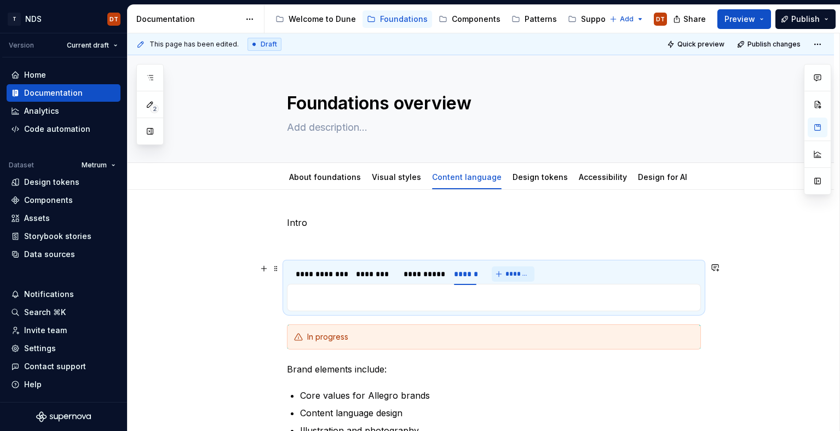
click at [524, 279] on button "*******" at bounding box center [513, 274] width 43 height 15
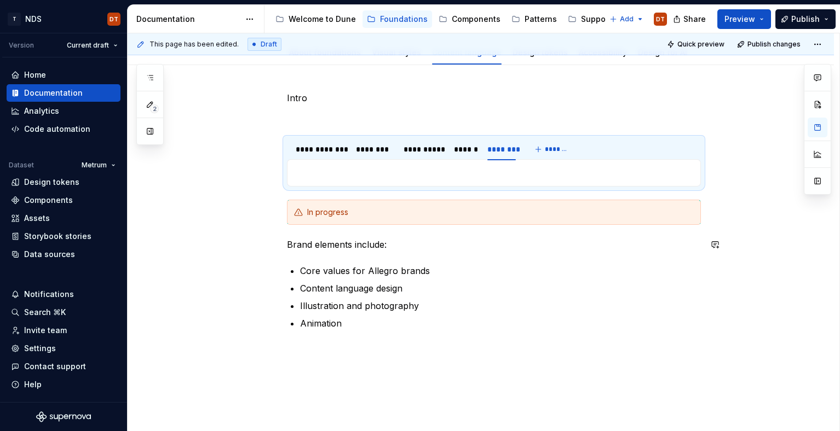
scroll to position [135, 0]
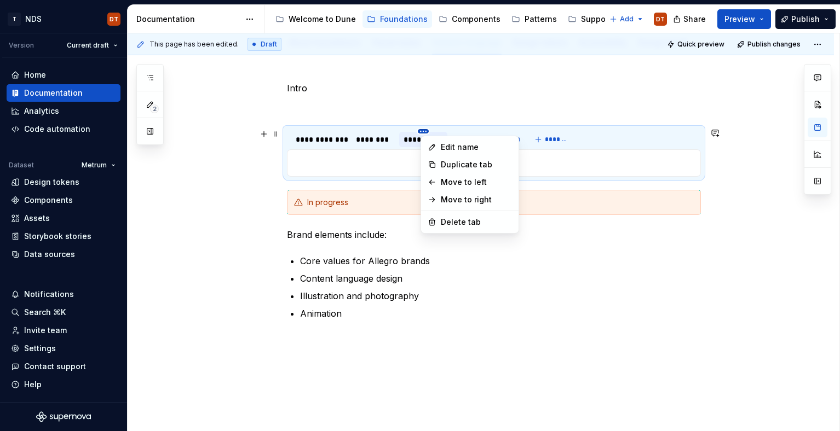
click at [427, 132] on html "T NDS DT Version Current draft Home Documentation Analytics Code automation Dat…" at bounding box center [420, 215] width 840 height 431
click at [453, 149] on div "Edit name" at bounding box center [476, 147] width 71 height 11
type textarea "*"
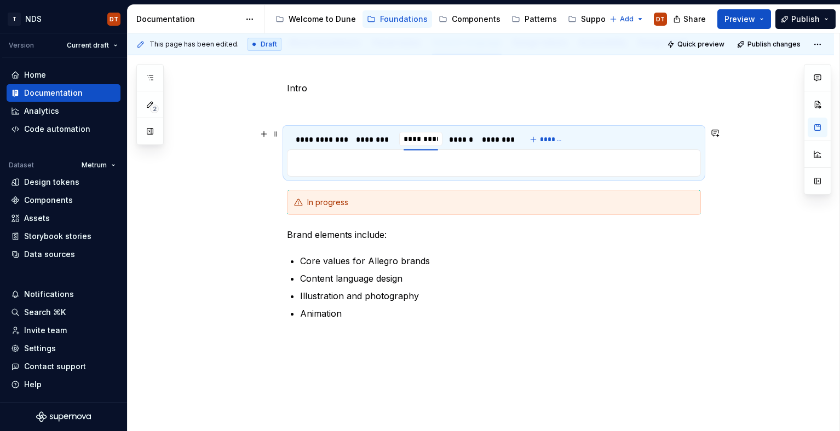
type input "**********"
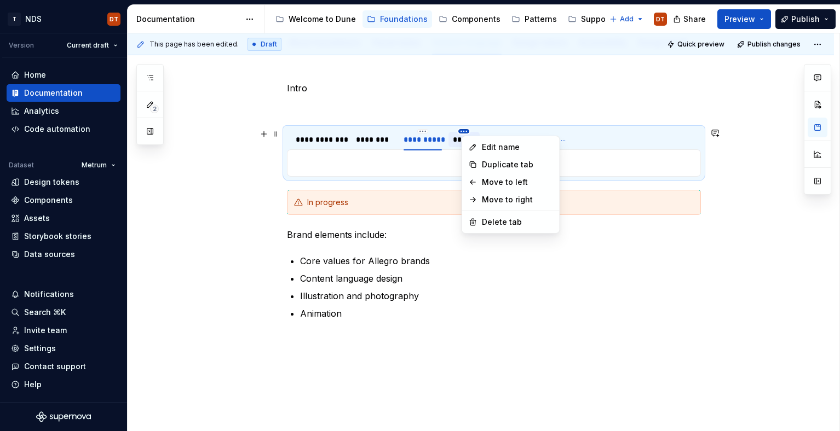
click at [468, 133] on html "T NDS DT Version Current draft Home Documentation Analytics Code automation Dat…" at bounding box center [420, 215] width 840 height 431
click at [496, 226] on div "Delete tab" at bounding box center [517, 222] width 71 height 11
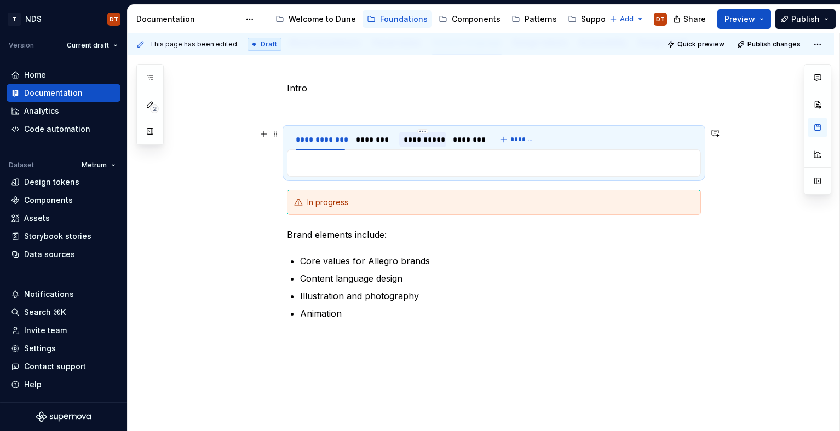
click at [430, 143] on div "**********" at bounding box center [423, 139] width 39 height 11
click at [338, 170] on div at bounding box center [494, 162] width 414 height 27
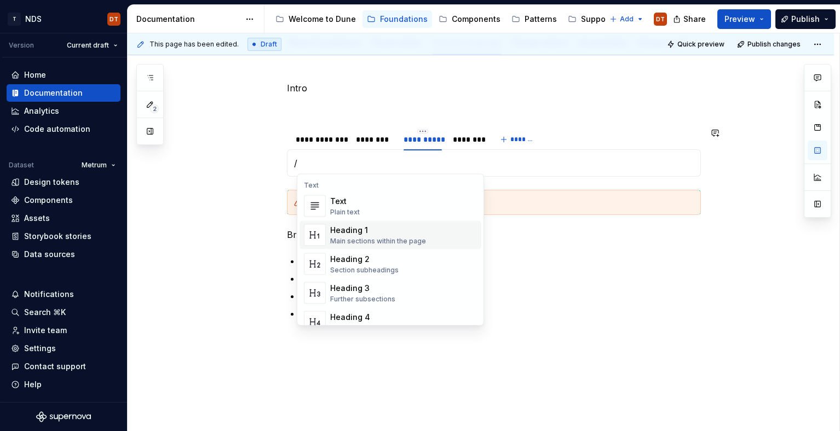
click at [514, 344] on p at bounding box center [494, 339] width 414 height 13
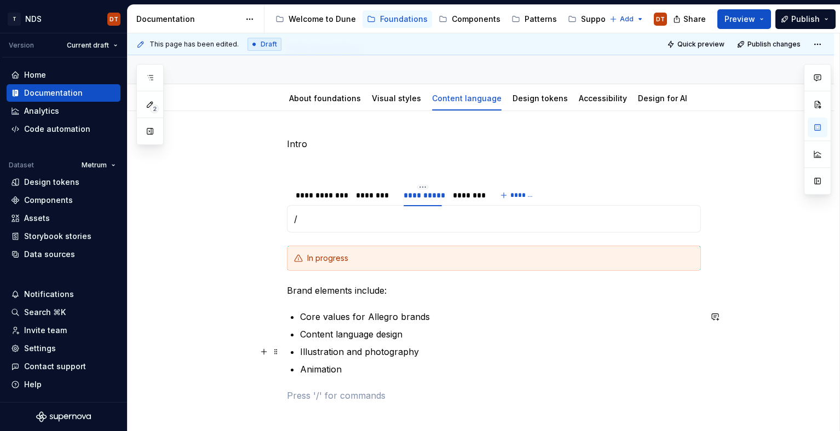
scroll to position [82, 0]
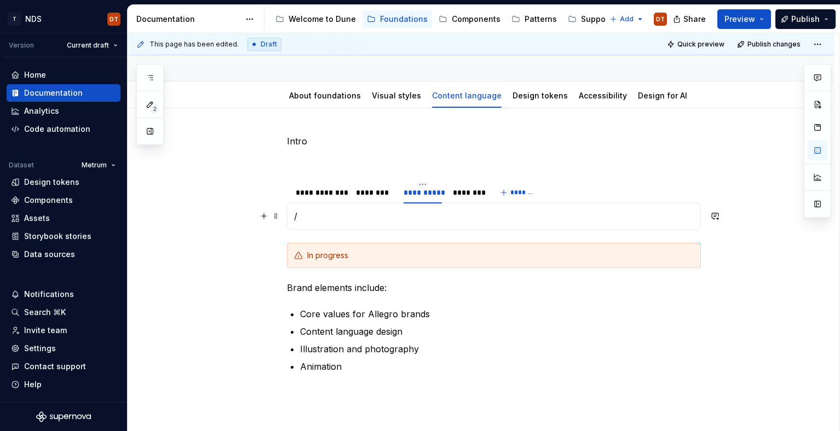
click at [325, 221] on p "/" at bounding box center [494, 216] width 400 height 13
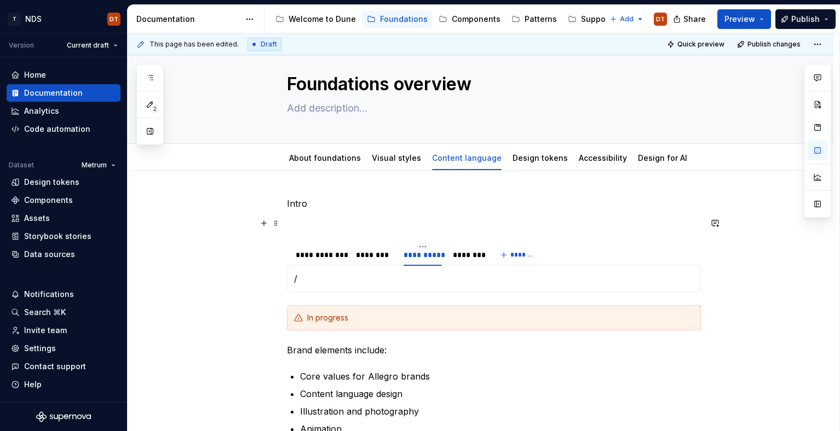
scroll to position [0, 0]
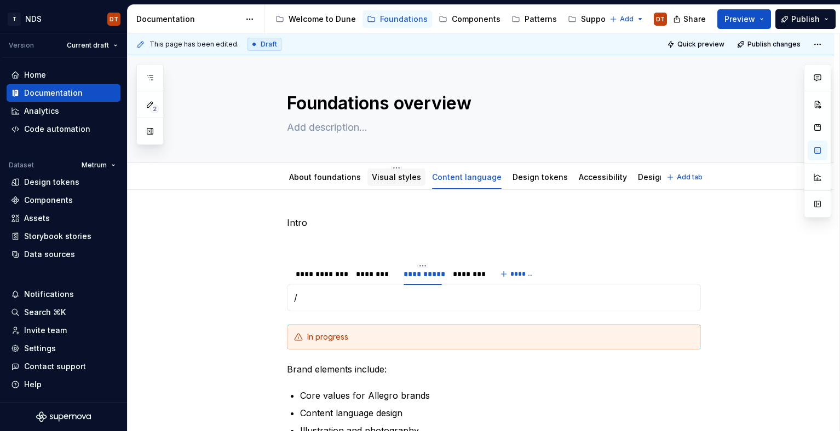
click at [396, 180] on link "Visual styles" at bounding box center [396, 176] width 49 height 9
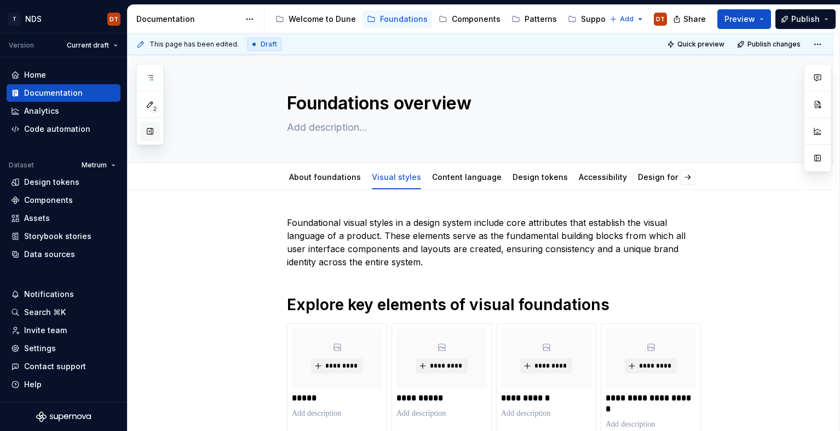
click at [147, 133] on button "button" at bounding box center [150, 132] width 20 height 20
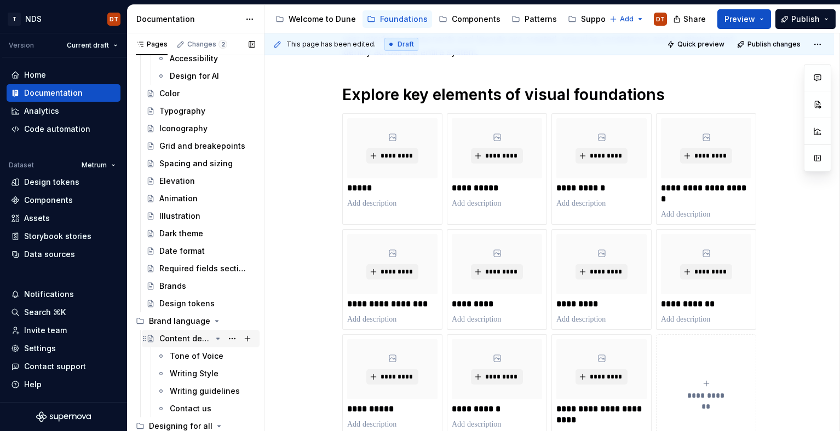
scroll to position [143, 0]
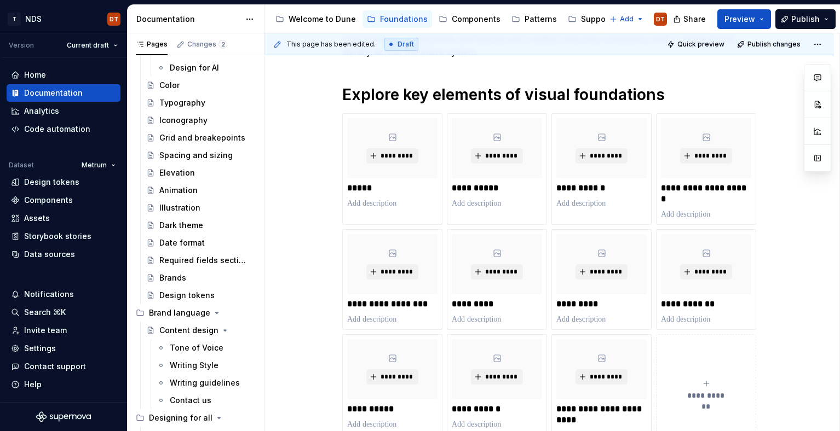
type textarea "*"
